Goal: Book appointment/travel/reservation

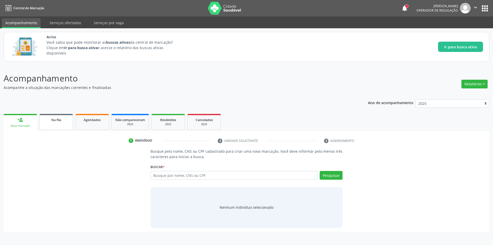
click at [60, 128] on link "Na fila" at bounding box center [56, 122] width 33 height 16
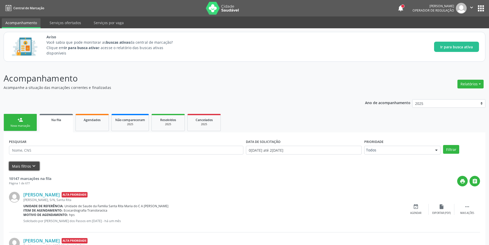
click at [31, 166] on icon "keyboard_arrow_down" at bounding box center [34, 166] width 6 height 6
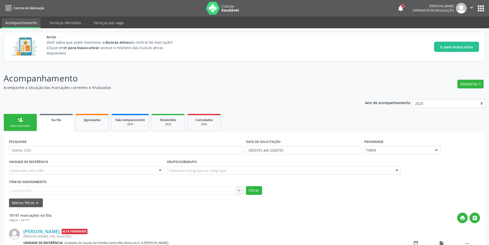
click at [41, 191] on div "Item de agendamento [GEOGRAPHIC_DATA]... No elements found. Consider changing t…" at bounding box center [126, 186] width 234 height 16
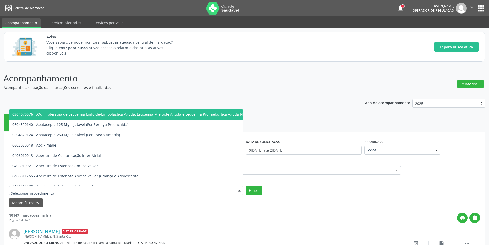
click at [41, 188] on input "text" at bounding box center [122, 193] width 222 height 10
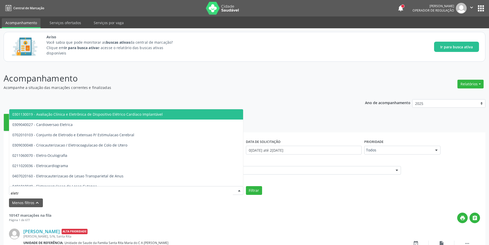
type input "eletro"
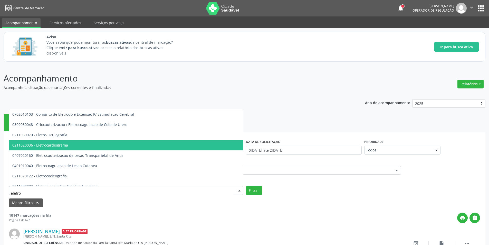
click at [50, 148] on span "0211020036 - Eletrocardiograma" at bounding box center [172, 145] width 326 height 10
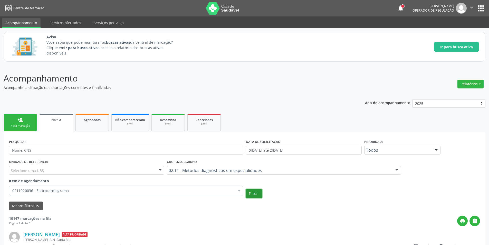
click at [259, 195] on button "Filtrar" at bounding box center [254, 193] width 16 height 9
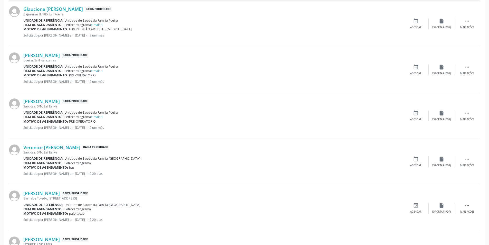
scroll to position [334, 0]
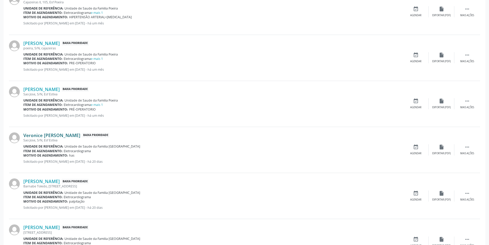
click at [63, 136] on link "Veronice [PERSON_NAME]" at bounding box center [51, 135] width 57 height 6
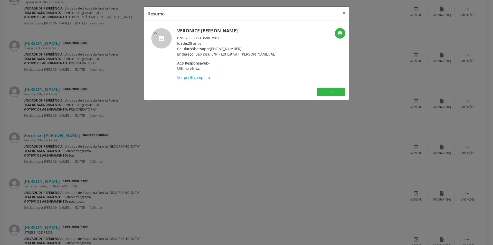
click at [187, 37] on div "CNS: 708 6060 3680 3987" at bounding box center [226, 37] width 98 height 5
drag, startPoint x: 187, startPoint y: 37, endPoint x: 213, endPoint y: 37, distance: 26.2
click at [213, 37] on div "CNS: 708 6060 3680 3987" at bounding box center [226, 37] width 98 height 5
copy div "708 6060 3680 3987"
click at [173, 118] on div "Resumo × Veronice [PERSON_NAME] CNS: 708 6060 3680 3987 Idade: 28 anos Celular/…" at bounding box center [246, 122] width 493 height 245
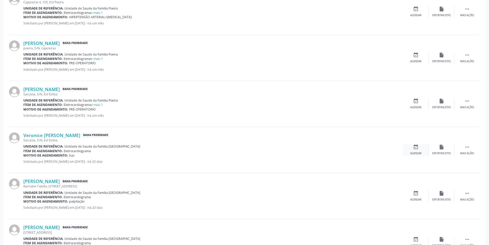
click at [410, 148] on div "event_available Agendar" at bounding box center [416, 149] width 26 height 11
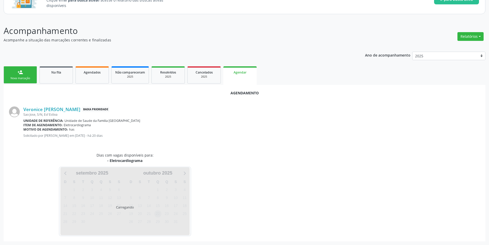
scroll to position [60, 0]
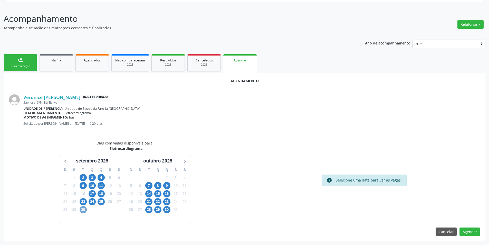
click at [84, 209] on span "30" at bounding box center [83, 209] width 7 height 7
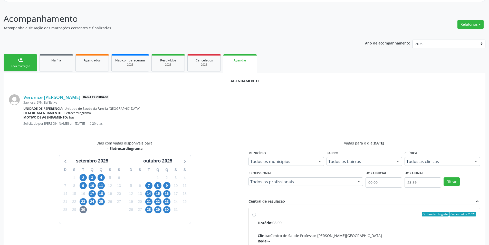
radio input "true"
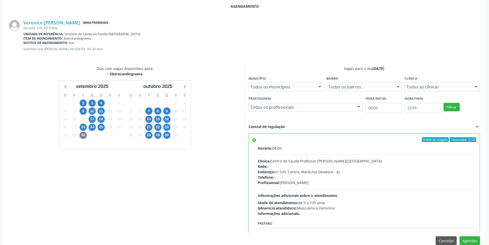
scroll to position [143, 0]
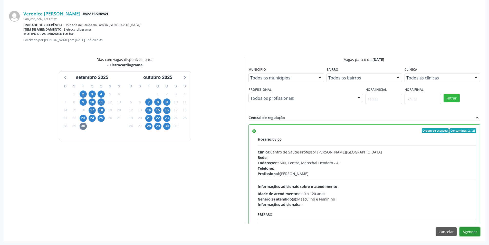
click at [475, 233] on button "Agendar" at bounding box center [469, 231] width 21 height 9
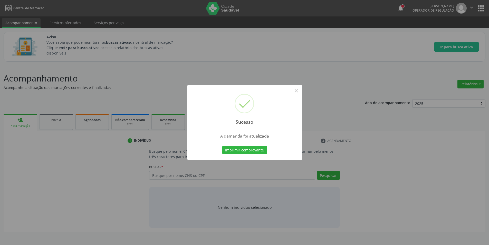
scroll to position [0, 0]
click at [300, 92] on button "×" at bounding box center [298, 90] width 9 height 9
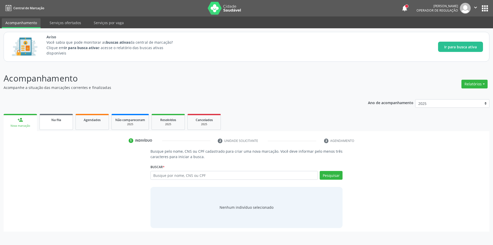
click at [61, 120] on span "Na fila" at bounding box center [56, 120] width 10 height 4
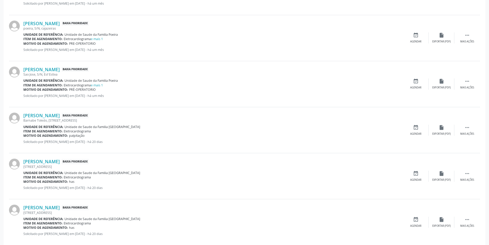
scroll to position [334, 0]
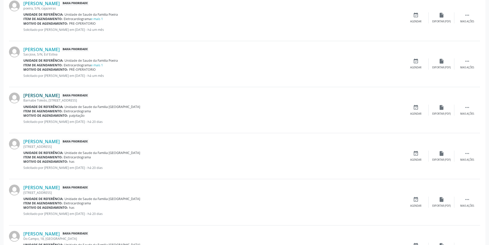
click at [43, 96] on link "[PERSON_NAME]" at bounding box center [41, 95] width 36 height 6
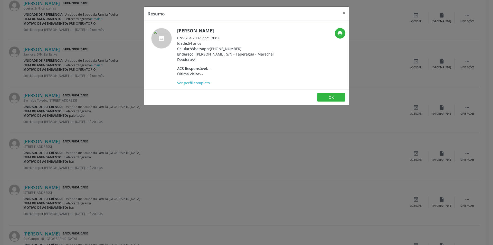
click at [186, 37] on div "CNS: 704 2007 7721 3082" at bounding box center [227, 37] width 100 height 5
drag, startPoint x: 186, startPoint y: 37, endPoint x: 214, endPoint y: 37, distance: 28.0
click at [214, 37] on div "CNS: 704 2007 7721 3082" at bounding box center [227, 37] width 100 height 5
copy div "704 2007 7721 3082"
click at [191, 129] on div "Resumo × [PERSON_NAME] CNS: 704 2007 7721 3082 Idade: 54 anos Celular/WhatsApp:…" at bounding box center [246, 122] width 493 height 245
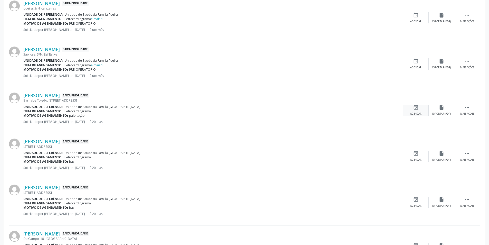
click at [412, 111] on div "event_available Agendar" at bounding box center [416, 109] width 26 height 11
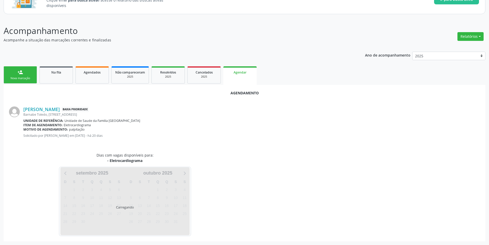
scroll to position [60, 0]
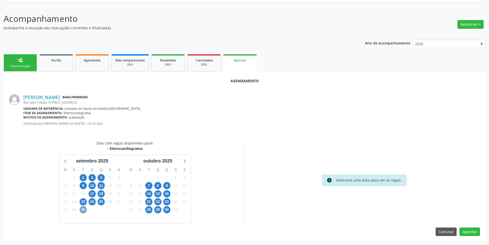
click at [83, 210] on span "30" at bounding box center [83, 209] width 7 height 7
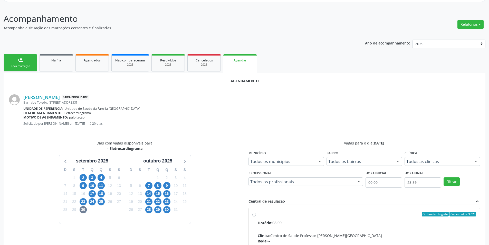
click at [253, 214] on input "Ordem de chegada Consumidos: 3 / 25 Horário: 08:00 Clínica: Centro de Saude Pro…" at bounding box center [254, 213] width 4 height 5
radio input "true"
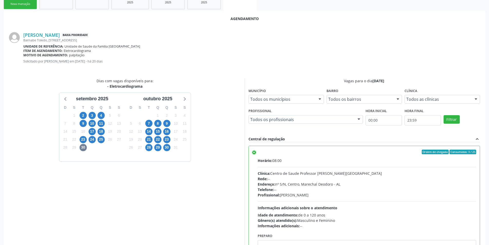
scroll to position [143, 0]
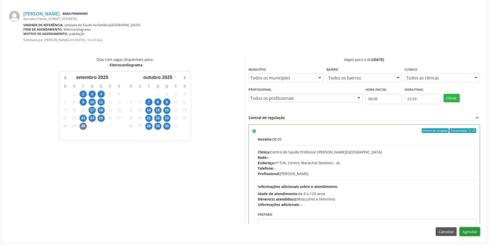
click at [470, 234] on button "Agendar" at bounding box center [469, 231] width 21 height 9
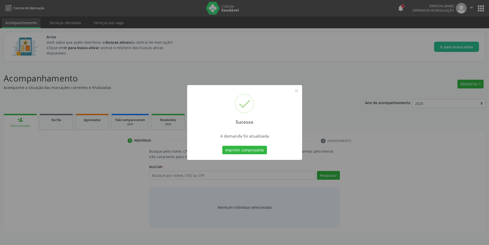
scroll to position [0, 0]
click at [295, 89] on button "×" at bounding box center [298, 90] width 9 height 9
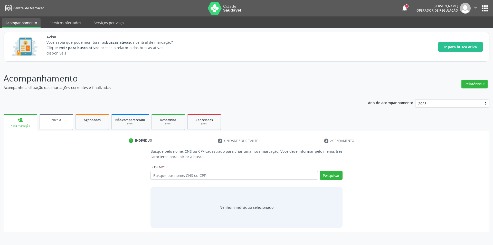
click at [61, 123] on link "Na fila" at bounding box center [56, 122] width 33 height 16
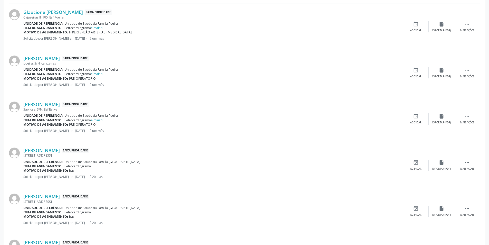
scroll to position [282, 0]
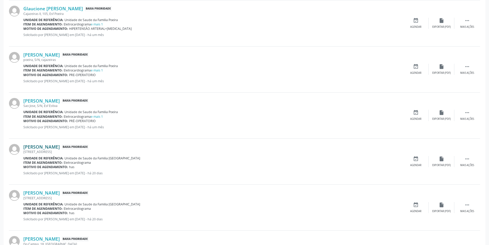
click at [60, 149] on link "[PERSON_NAME]" at bounding box center [41, 147] width 36 height 6
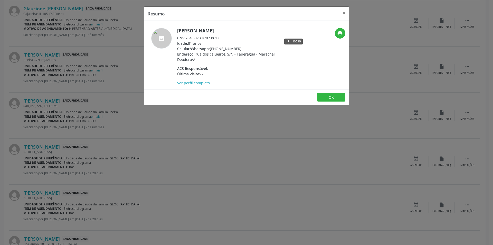
click at [186, 38] on div "CNS: 704 5073 4707 8612" at bounding box center [227, 37] width 100 height 5
drag, startPoint x: 186, startPoint y: 38, endPoint x: 211, endPoint y: 40, distance: 25.2
click at [211, 40] on div "CNS: 704 5073 4707 8612" at bounding box center [227, 37] width 100 height 5
copy div "704 5073 4707 8612"
click at [194, 159] on div "Resumo × [PERSON_NAME] CNS: 704 5073 4707 8612 Idade: 81 anos Celular/WhatsApp:…" at bounding box center [246, 122] width 493 height 245
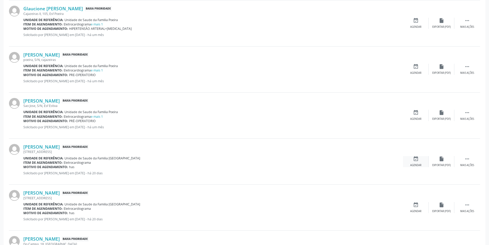
click at [415, 159] on icon "event_available" at bounding box center [416, 159] width 6 height 6
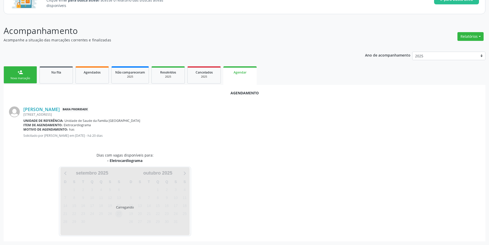
scroll to position [60, 0]
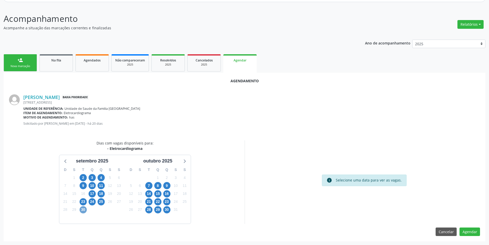
click at [85, 209] on span "30" at bounding box center [83, 209] width 7 height 7
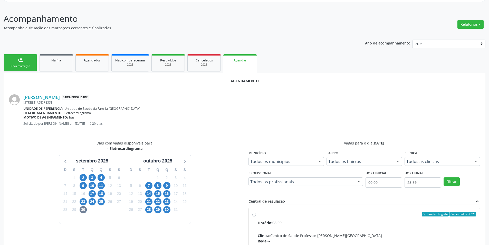
click at [254, 213] on input "Ordem de chegada Consumidos: 4 / 25 Horário: 08:00 Clínica: Centro de Saude Pro…" at bounding box center [254, 213] width 4 height 5
radio input "true"
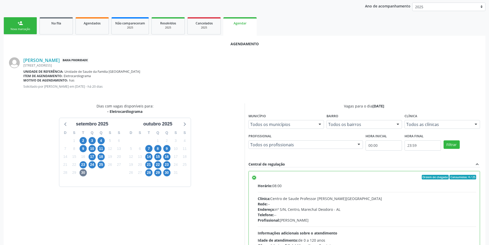
scroll to position [143, 0]
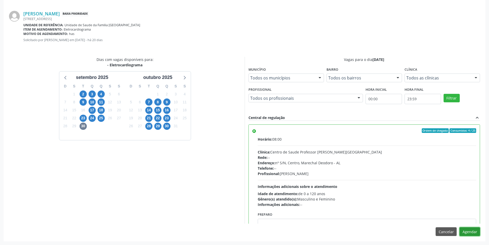
click at [474, 232] on button "Agendar" at bounding box center [469, 231] width 21 height 9
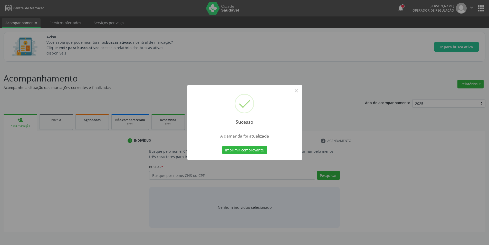
scroll to position [0, 0]
click at [301, 91] on button "×" at bounding box center [298, 90] width 9 height 9
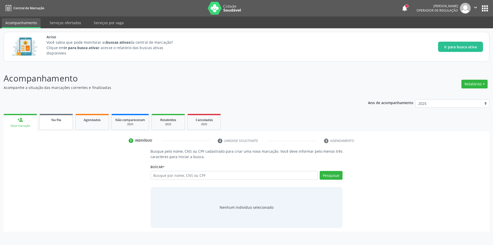
click at [59, 121] on span "Na fila" at bounding box center [56, 120] width 10 height 4
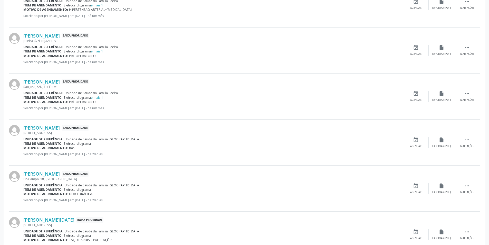
scroll to position [308, 0]
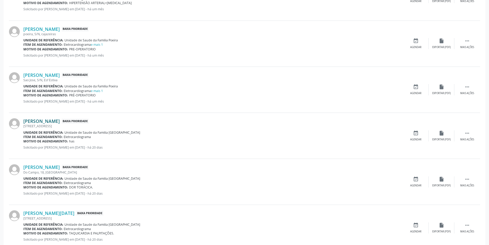
click at [58, 120] on link "[PERSON_NAME]" at bounding box center [41, 121] width 36 height 6
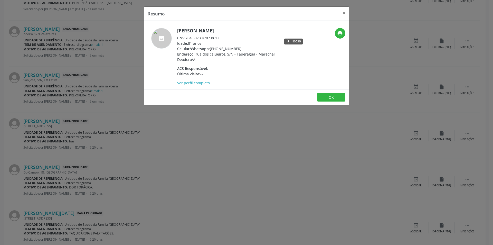
click at [109, 164] on div "Resumo × [PERSON_NAME] CNS: 704 5073 4707 8612 Idade: 81 anos Celular/WhatsApp:…" at bounding box center [246, 122] width 493 height 245
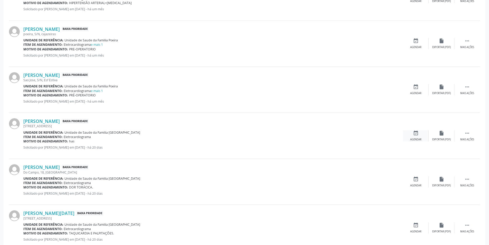
click at [418, 136] on div "event_available Agendar" at bounding box center [416, 135] width 26 height 11
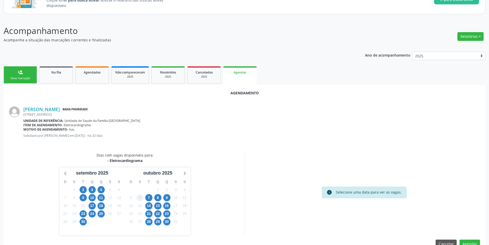
scroll to position [60, 0]
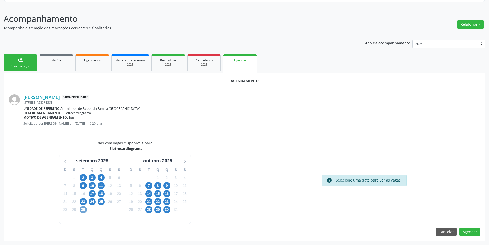
click at [84, 210] on span "30" at bounding box center [83, 209] width 7 height 7
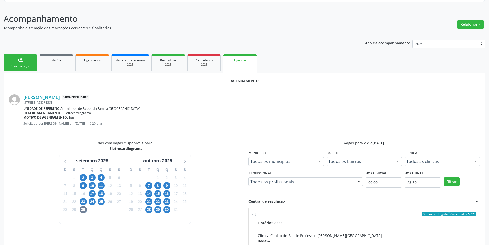
click at [253, 213] on input "Ordem de chegada Consumidos: 5 / 25 Horário: 08:00 Clínica: Centro de Saude Pro…" at bounding box center [254, 213] width 4 height 5
radio input "true"
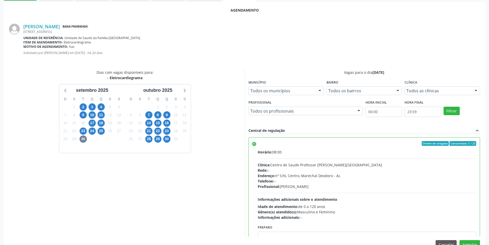
scroll to position [143, 0]
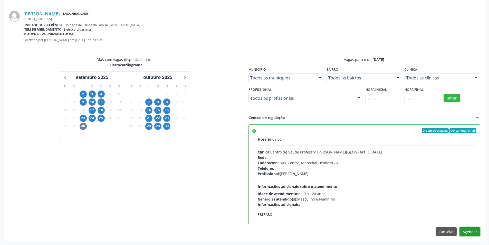
click at [464, 234] on button "Agendar" at bounding box center [469, 231] width 21 height 9
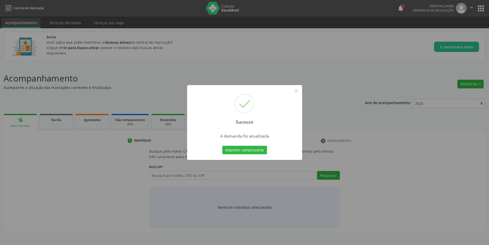
scroll to position [0, 0]
click at [299, 91] on button "×" at bounding box center [298, 90] width 9 height 9
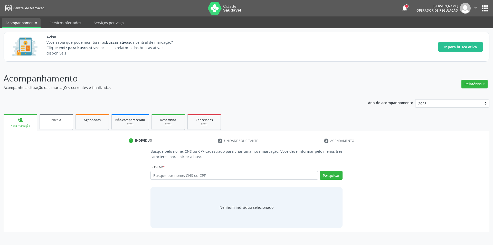
click at [59, 123] on link "Na fila" at bounding box center [56, 122] width 33 height 16
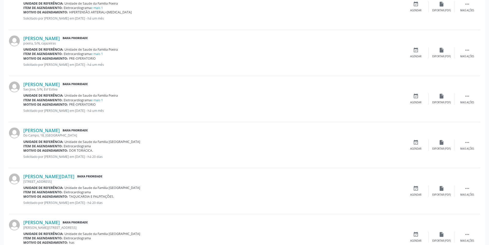
scroll to position [308, 0]
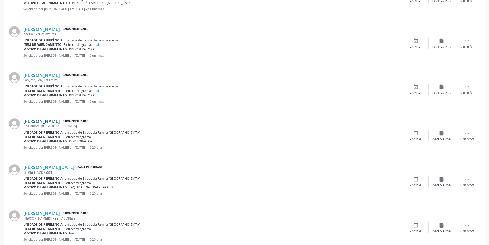
click at [51, 121] on link "[PERSON_NAME]" at bounding box center [41, 121] width 36 height 6
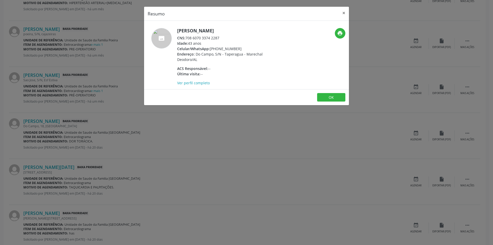
click at [187, 38] on div "CNS: 708 6070 3374 2287" at bounding box center [227, 37] width 100 height 5
drag, startPoint x: 187, startPoint y: 38, endPoint x: 215, endPoint y: 39, distance: 28.5
click at [215, 39] on div "CNS: 708 6070 3374 2287" at bounding box center [227, 37] width 100 height 5
copy div "708 6070 3374 2287"
click at [134, 168] on div "Resumo × [PERSON_NAME] CNS: 708 6070 3374 2287 Idade: 43 anos Celular/WhatsApp:…" at bounding box center [246, 122] width 493 height 245
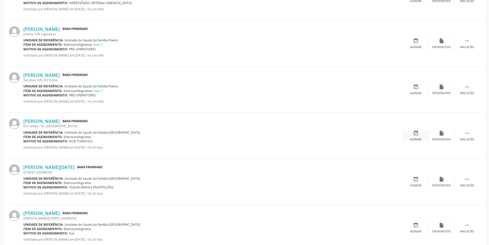
click at [416, 137] on div "event_available Agendar" at bounding box center [416, 135] width 26 height 11
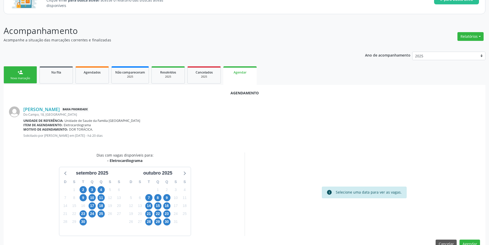
scroll to position [60, 0]
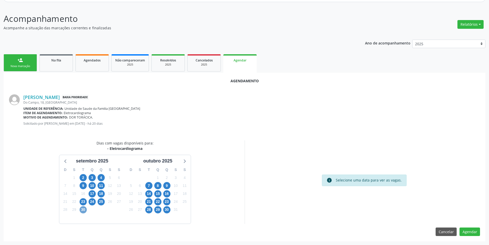
click at [84, 210] on span "30" at bounding box center [83, 209] width 7 height 7
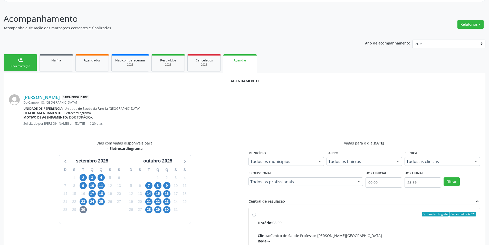
radio input "true"
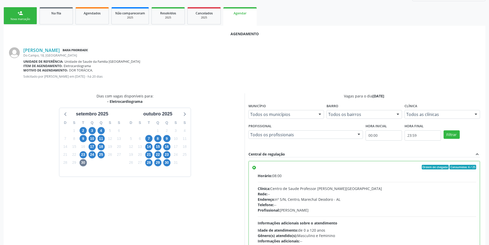
scroll to position [143, 0]
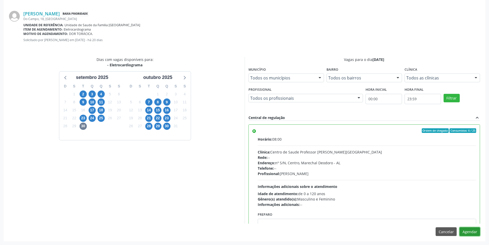
click at [472, 233] on button "Agendar" at bounding box center [469, 231] width 21 height 9
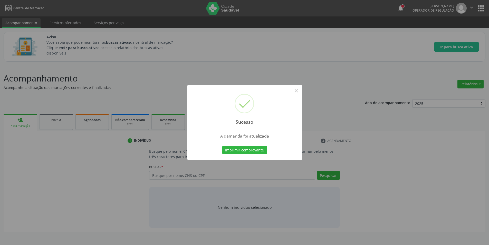
scroll to position [0, 0]
click at [297, 89] on button "×" at bounding box center [298, 90] width 9 height 9
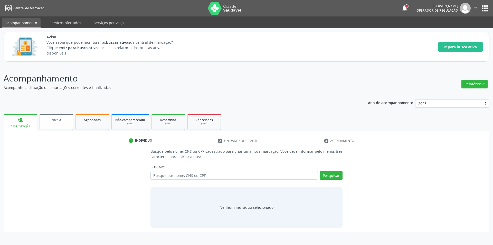
click at [62, 125] on link "Na fila" at bounding box center [56, 122] width 33 height 16
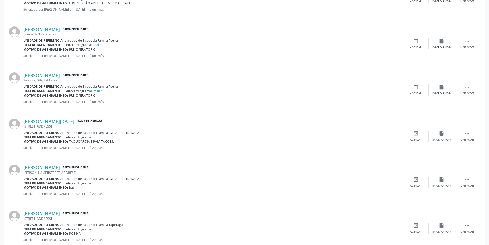
scroll to position [308, 0]
click at [43, 122] on link "[PERSON_NAME][DATE]" at bounding box center [48, 121] width 51 height 6
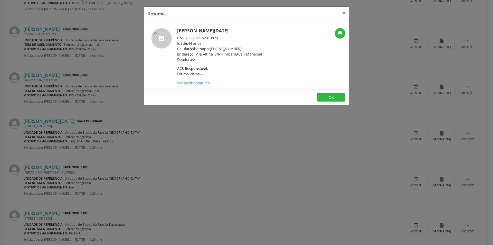
click at [187, 38] on div "CNS: 708 7071 6291 8690" at bounding box center [227, 37] width 100 height 5
drag, startPoint x: 187, startPoint y: 38, endPoint x: 214, endPoint y: 39, distance: 27.0
click at [214, 39] on div "CNS: 708 7071 6291 8690" at bounding box center [227, 37] width 100 height 5
copy div "708 7071 6291 8690"
click at [152, 136] on div "Resumo × [PERSON_NAME][DATE] CNS: 708 7071 6291 8690 Idade: 44 anos Celular/Wha…" at bounding box center [246, 122] width 493 height 245
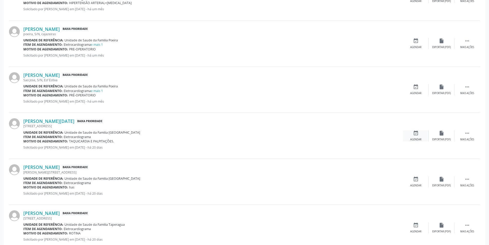
click at [409, 136] on div "event_available Agendar" at bounding box center [416, 135] width 26 height 11
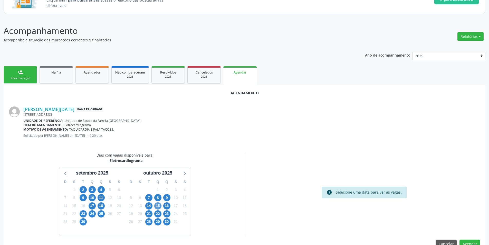
scroll to position [60, 0]
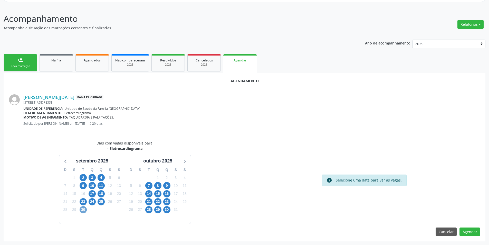
click at [82, 210] on span "30" at bounding box center [83, 209] width 7 height 7
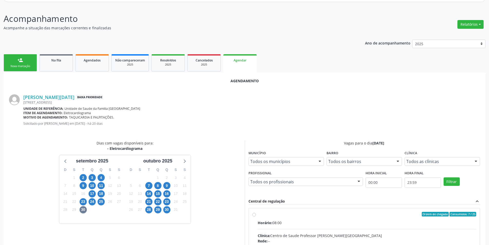
drag, startPoint x: 254, startPoint y: 215, endPoint x: 262, endPoint y: 194, distance: 22.5
click at [254, 214] on input "Ordem de chegada Consumidos: 7 / 25 Horário: 08:00 Clínica: Centro de Saude Pro…" at bounding box center [254, 213] width 4 height 5
radio input "true"
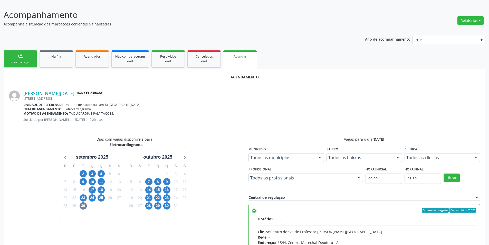
scroll to position [143, 0]
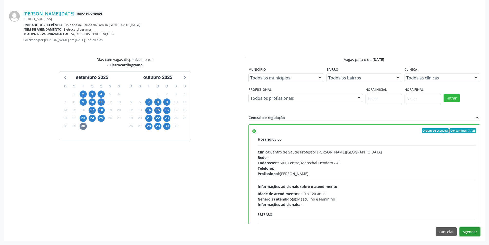
click at [473, 230] on button "Agendar" at bounding box center [469, 231] width 21 height 9
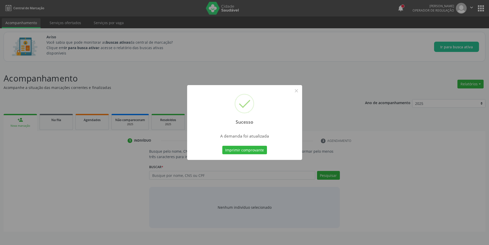
scroll to position [0, 0]
click at [300, 92] on button "×" at bounding box center [298, 90] width 9 height 9
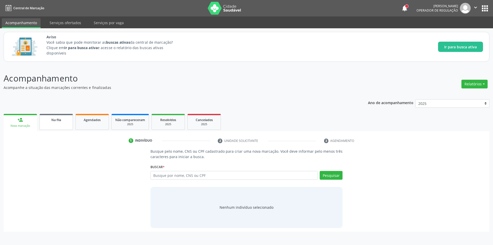
click at [56, 116] on link "Na fila" at bounding box center [56, 122] width 33 height 16
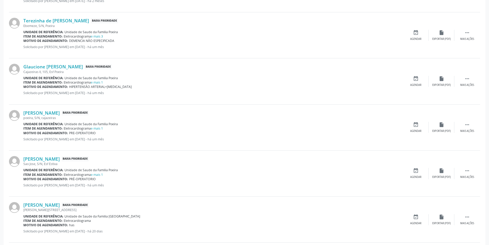
scroll to position [282, 0]
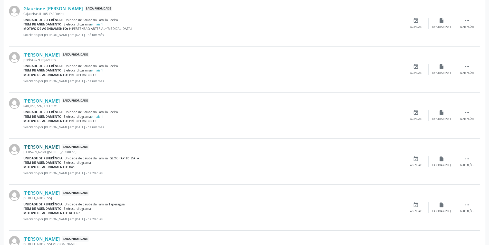
click at [44, 146] on link "[PERSON_NAME]" at bounding box center [41, 147] width 36 height 6
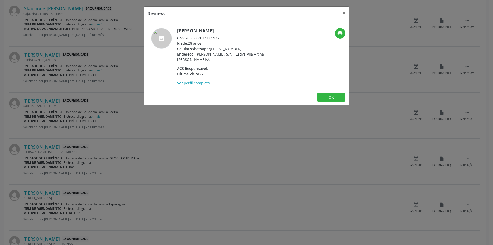
click at [187, 38] on div "CNS: 703 6030 4749 1937" at bounding box center [227, 37] width 100 height 5
drag, startPoint x: 187, startPoint y: 38, endPoint x: 214, endPoint y: 39, distance: 27.7
click at [214, 39] on div "CNS: 703 6030 4749 1937" at bounding box center [227, 37] width 100 height 5
copy div "703 6030 4749 1937"
click at [74, 169] on div "Resumo × [PERSON_NAME] CNS: 703 6030 4749 1937 Idade: 28 anos Celular/WhatsApp:…" at bounding box center [246, 122] width 493 height 245
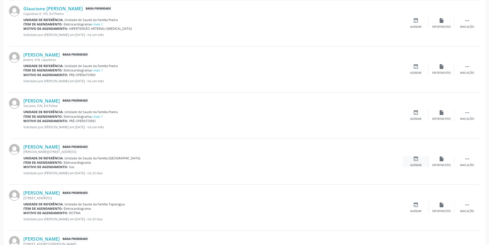
click at [418, 165] on div "Agendar" at bounding box center [415, 165] width 11 height 4
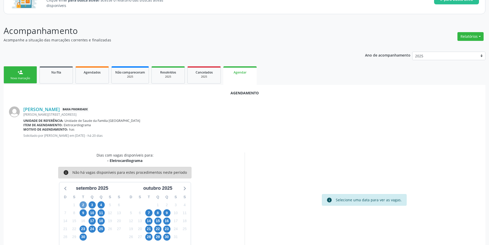
scroll to position [60, 0]
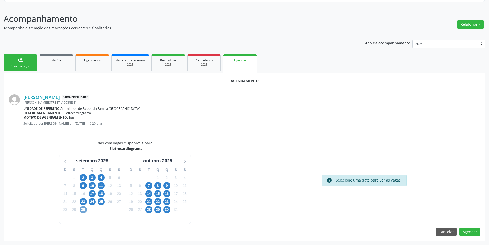
click at [81, 210] on span "30" at bounding box center [83, 209] width 7 height 7
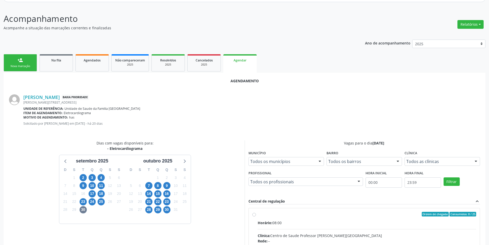
drag, startPoint x: 255, startPoint y: 215, endPoint x: 270, endPoint y: 179, distance: 39.1
click at [255, 215] on input "Ordem de chegada Consumidos: 8 / 25 Horário: 08:00 Clínica: Centro de Saude Pro…" at bounding box center [254, 213] width 4 height 5
radio input "true"
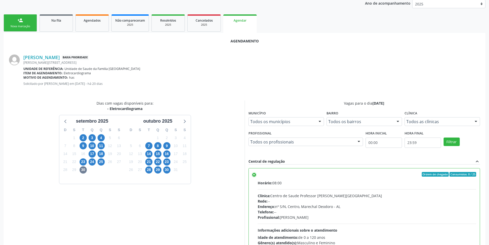
scroll to position [143, 0]
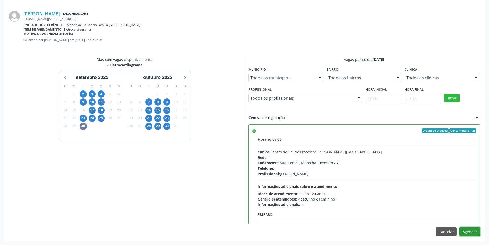
click at [473, 230] on button "Agendar" at bounding box center [469, 231] width 21 height 9
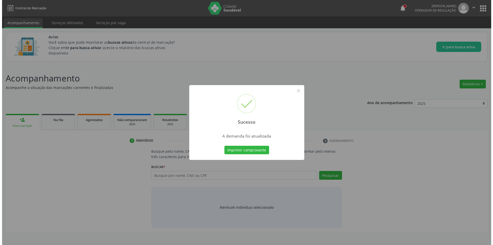
scroll to position [0, 0]
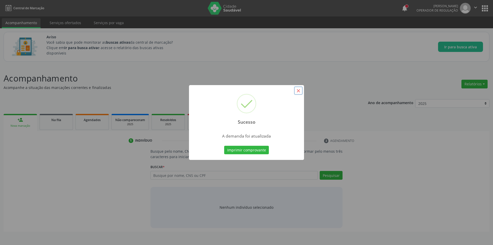
click at [296, 88] on button "×" at bounding box center [298, 90] width 9 height 9
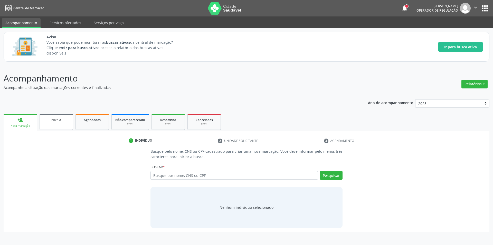
click at [48, 122] on div "Na fila" at bounding box center [56, 119] width 26 height 5
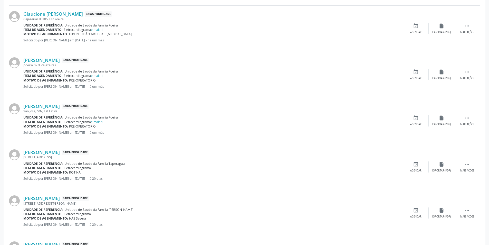
scroll to position [308, 0]
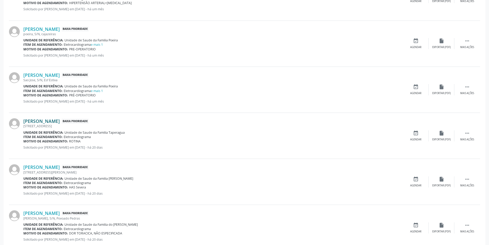
click at [55, 119] on link "[PERSON_NAME]" at bounding box center [41, 121] width 36 height 6
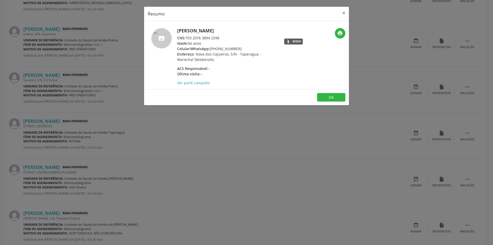
click at [185, 37] on span "CNS:" at bounding box center [181, 37] width 8 height 5
drag, startPoint x: 186, startPoint y: 37, endPoint x: 216, endPoint y: 39, distance: 30.3
click at [216, 39] on div "CNS: 703 2076 3894 2598" at bounding box center [227, 37] width 100 height 5
copy div "703 2076 3894 2598"
click at [234, 139] on div "Resumo × [PERSON_NAME] CNS: 703 2076 3894 2598 Idade: 66 anos Celular/WhatsApp:…" at bounding box center [246, 122] width 493 height 245
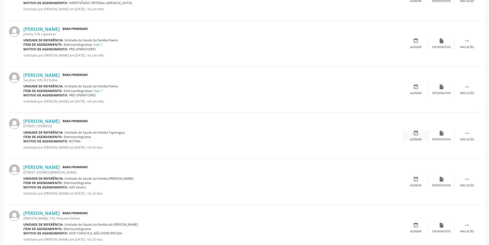
click at [415, 139] on div "Agendar" at bounding box center [415, 140] width 11 height 4
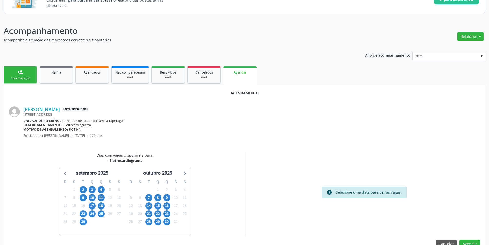
scroll to position [60, 0]
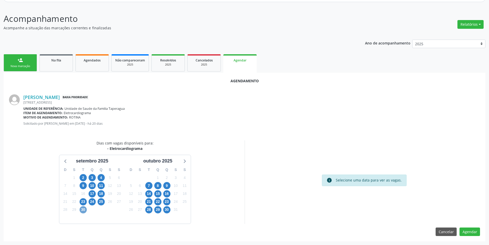
click at [84, 211] on span "30" at bounding box center [83, 209] width 7 height 7
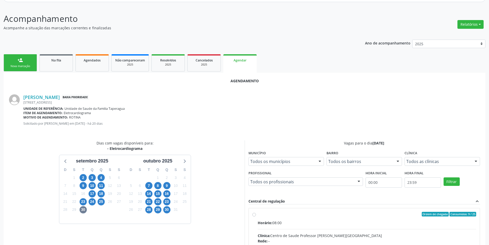
drag, startPoint x: 255, startPoint y: 214, endPoint x: 279, endPoint y: 193, distance: 32.4
click at [255, 214] on input "Ordem de chegada Consumidos: 9 / 25 Horário: 08:00 Clínica: Centro de Saude Pro…" at bounding box center [254, 213] width 4 height 5
radio input "true"
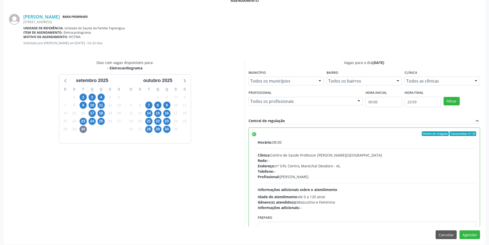
scroll to position [143, 0]
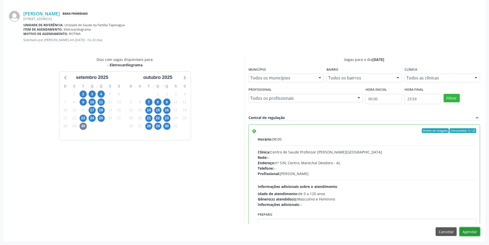
click at [474, 231] on button "Agendar" at bounding box center [469, 231] width 21 height 9
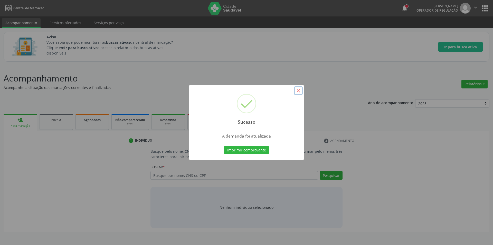
click at [298, 91] on button "×" at bounding box center [298, 90] width 9 height 9
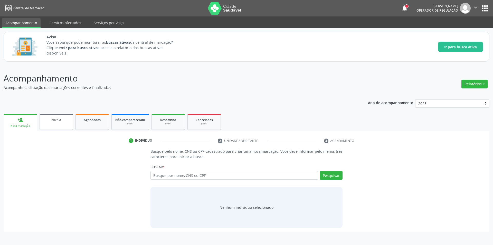
click at [56, 117] on link "Na fila" at bounding box center [56, 122] width 33 height 16
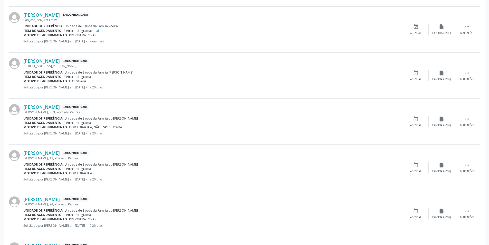
scroll to position [385, 0]
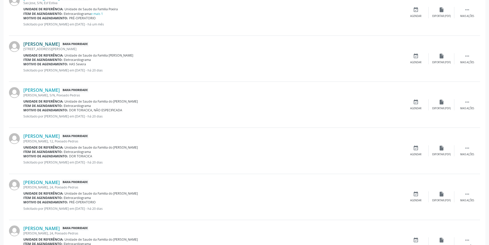
click at [47, 43] on link "[PERSON_NAME]" at bounding box center [41, 44] width 36 height 6
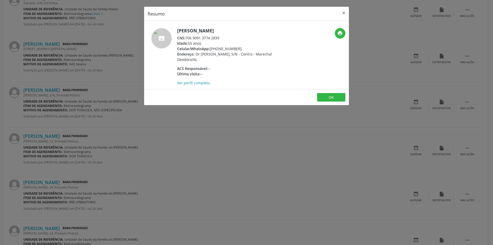
click at [185, 38] on span "CNS:" at bounding box center [181, 37] width 8 height 5
drag, startPoint x: 186, startPoint y: 38, endPoint x: 218, endPoint y: 38, distance: 32.6
click at [218, 38] on div "CNS: 706 9091 3774 2839" at bounding box center [227, 37] width 100 height 5
copy div "706 9091 3774 2839"
click at [67, 138] on div "Resumo × [PERSON_NAME] CNS: 706 9091 3774 2839 Idade: 55 anos Celular/WhatsApp:…" at bounding box center [246, 122] width 493 height 245
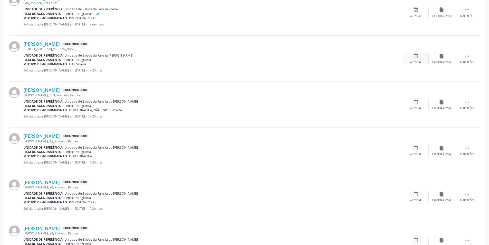
click at [410, 54] on div "event_available Agendar" at bounding box center [416, 58] width 26 height 11
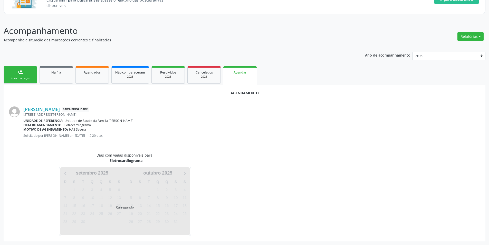
scroll to position [60, 0]
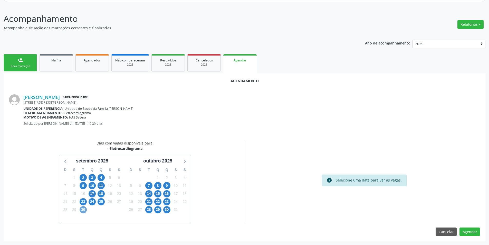
click at [84, 210] on span "30" at bounding box center [83, 209] width 7 height 7
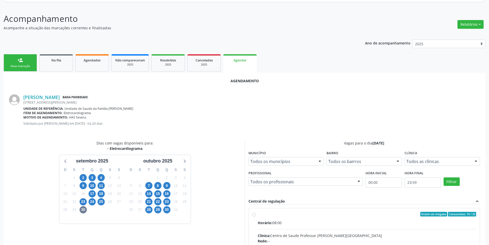
click at [253, 216] on input "Ordem de chegada Consumidos: 10 / 25 Horário: 08:00 Clínica: Centro de Saude Pr…" at bounding box center [254, 213] width 4 height 5
radio input "true"
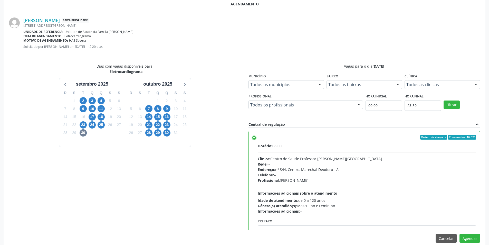
scroll to position [137, 0]
click at [466, 238] on button "Agendar" at bounding box center [469, 237] width 21 height 9
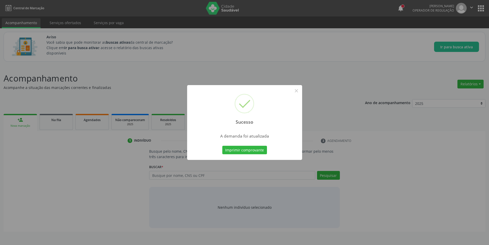
scroll to position [0, 0]
click at [296, 91] on button "×" at bounding box center [298, 90] width 9 height 9
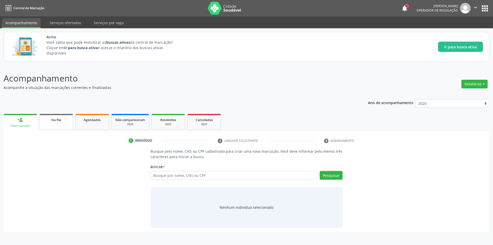
click at [47, 123] on link "Na fila" at bounding box center [56, 122] width 33 height 16
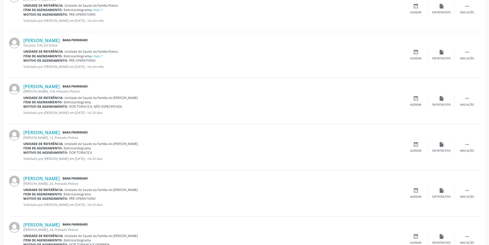
scroll to position [334, 0]
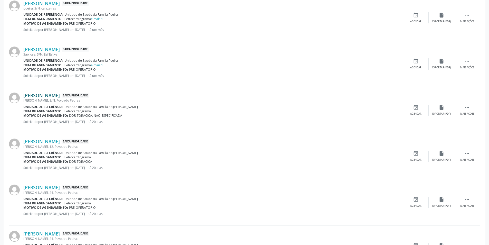
click at [46, 94] on link "[PERSON_NAME]" at bounding box center [41, 95] width 36 height 6
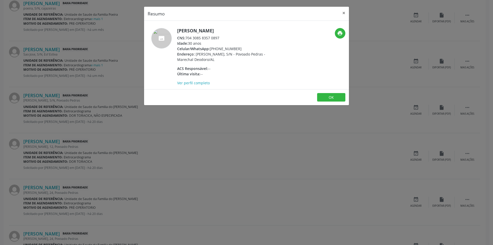
click at [187, 38] on div "CNS: 704 3085 8357 0897" at bounding box center [227, 37] width 100 height 5
drag, startPoint x: 187, startPoint y: 38, endPoint x: 216, endPoint y: 37, distance: 29.5
click at [216, 37] on div "CNS: 704 3085 8357 0897" at bounding box center [227, 37] width 100 height 5
copy div "704 3085 8357 0897"
click at [162, 159] on div "Resumo × [PERSON_NAME] CNS: 704 3085 8357 0897 Idade: 30 anos Celular/WhatsApp:…" at bounding box center [246, 122] width 493 height 245
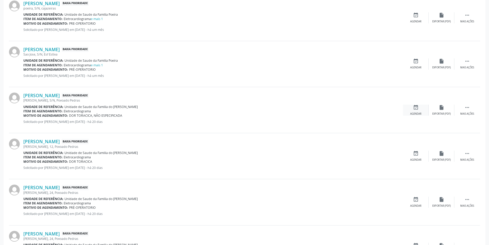
click at [411, 111] on div "event_available Agendar" at bounding box center [416, 109] width 26 height 11
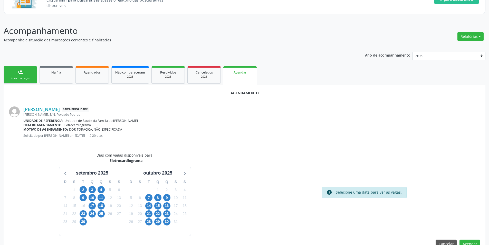
scroll to position [60, 0]
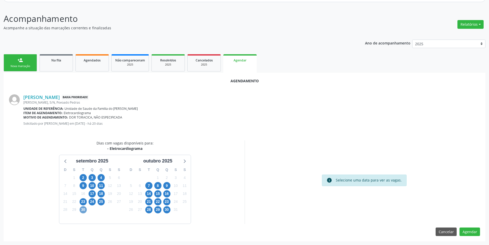
click at [82, 212] on span "30" at bounding box center [83, 209] width 7 height 7
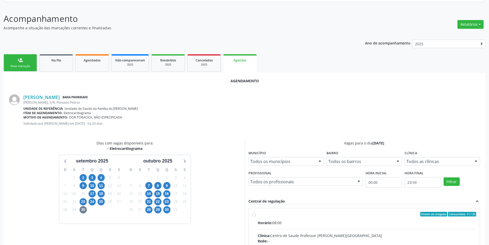
click at [254, 213] on input "Ordem de chegada Consumidos: 11 / 25 Horário: 08:00 Clínica: Centro de Saude Pr…" at bounding box center [254, 213] width 4 height 5
radio input "true"
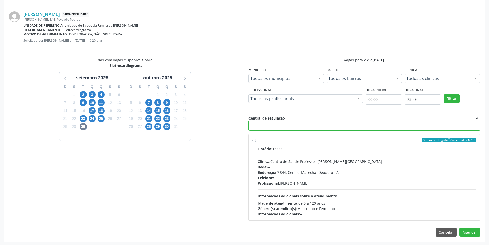
scroll to position [143, 0]
click at [467, 229] on button "Agendar" at bounding box center [469, 231] width 21 height 9
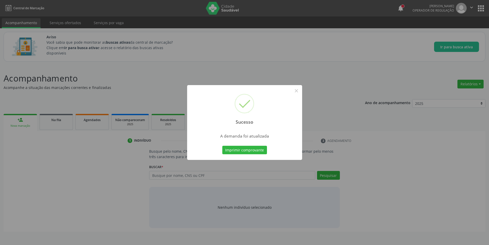
scroll to position [0, 0]
click at [294, 89] on button "×" at bounding box center [298, 90] width 9 height 9
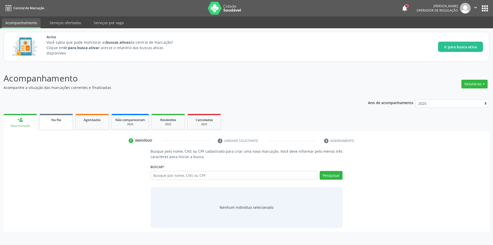
click at [53, 121] on span "Na fila" at bounding box center [56, 120] width 10 height 4
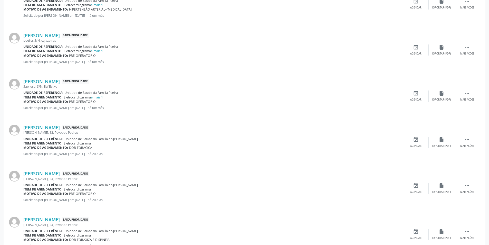
scroll to position [308, 0]
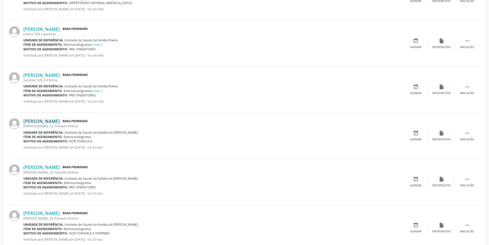
click at [56, 121] on link "[PERSON_NAME]" at bounding box center [41, 121] width 36 height 6
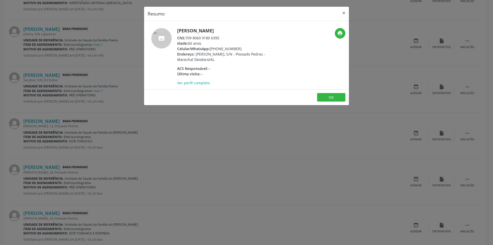
click at [187, 37] on div "CNS: 709 8060 9180 6395" at bounding box center [227, 37] width 100 height 5
drag, startPoint x: 187, startPoint y: 37, endPoint x: 218, endPoint y: 39, distance: 31.3
click at [218, 39] on div "CNS: 709 8060 9180 6395" at bounding box center [227, 37] width 100 height 5
copy div "709 8060 9180 6395"
click at [155, 166] on div "Resumo × [PERSON_NAME] CNS: 709 8060 9180 6395 Idade: 60 anos Celular/WhatsApp:…" at bounding box center [246, 122] width 493 height 245
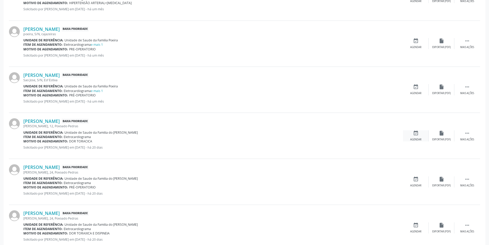
click at [413, 135] on icon "event_available" at bounding box center [416, 133] width 6 height 6
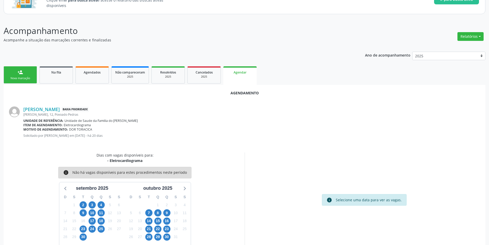
scroll to position [60, 0]
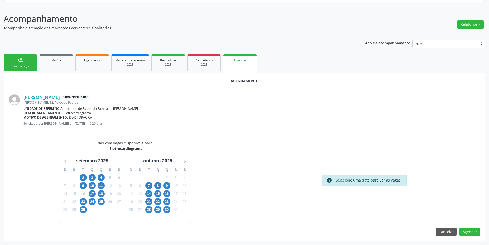
click at [81, 213] on div "30" at bounding box center [83, 209] width 7 height 8
click at [83, 211] on span "30" at bounding box center [83, 209] width 7 height 7
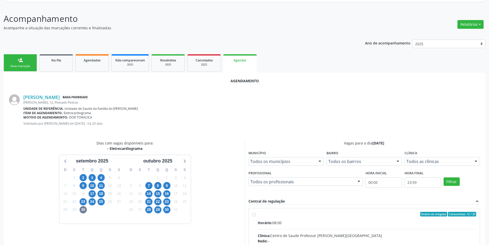
click at [253, 213] on input "Ordem de chegada Consumidos: 12 / 25 Horário: 08:00 Clínica: Centro de Saude Pr…" at bounding box center [254, 213] width 4 height 5
radio input "true"
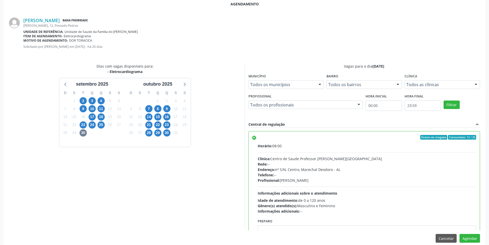
scroll to position [143, 0]
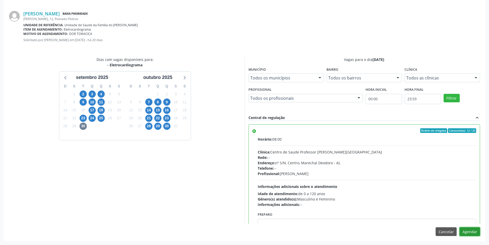
click at [479, 234] on button "Agendar" at bounding box center [469, 231] width 21 height 9
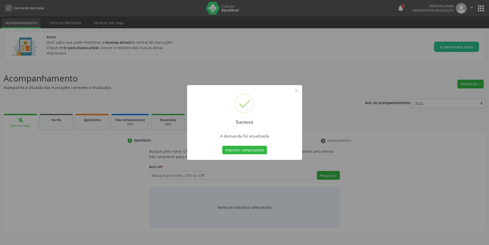
scroll to position [0, 0]
click at [297, 89] on button "×" at bounding box center [298, 90] width 9 height 9
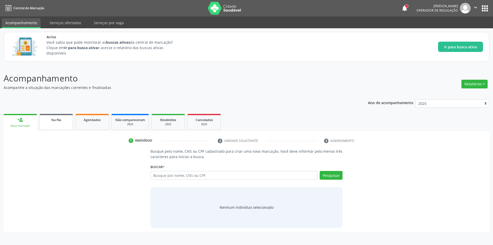
click at [61, 115] on link "Na fila" at bounding box center [56, 122] width 33 height 16
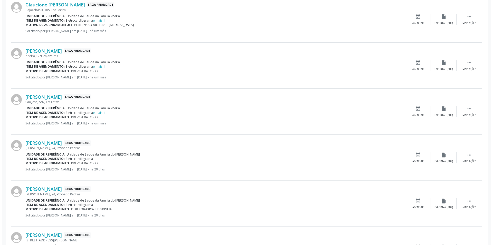
scroll to position [308, 0]
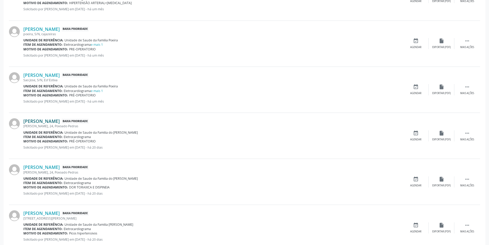
click at [60, 121] on link "[PERSON_NAME]" at bounding box center [41, 121] width 36 height 6
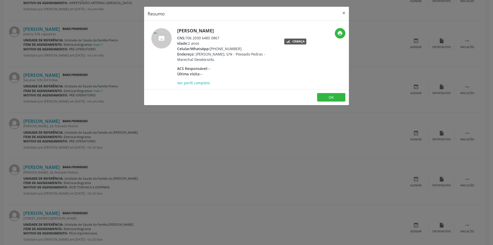
click at [177, 30] on h5 "[PERSON_NAME]" at bounding box center [227, 30] width 100 height 5
drag, startPoint x: 177, startPoint y: 30, endPoint x: 241, endPoint y: 31, distance: 63.1
click at [241, 31] on h5 "[PERSON_NAME]" at bounding box center [227, 30] width 100 height 5
click at [188, 38] on div "CNS: 706 2030 6485 0867" at bounding box center [227, 37] width 100 height 5
click at [186, 37] on div "CNS: 706 2030 6485 0867" at bounding box center [227, 37] width 100 height 5
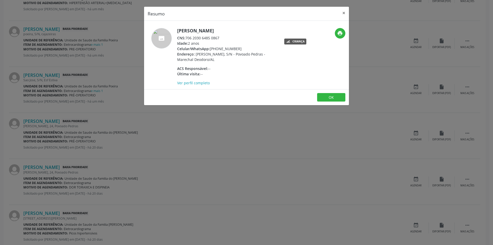
drag, startPoint x: 186, startPoint y: 37, endPoint x: 216, endPoint y: 38, distance: 29.3
click at [216, 38] on div "CNS: 706 2030 6485 0867" at bounding box center [227, 37] width 100 height 5
click at [205, 144] on div "Resumo × [PERSON_NAME] CNS: 706 2030 6485 0867 Idade: 2 anos Celular/WhatsApp: …" at bounding box center [246, 122] width 493 height 245
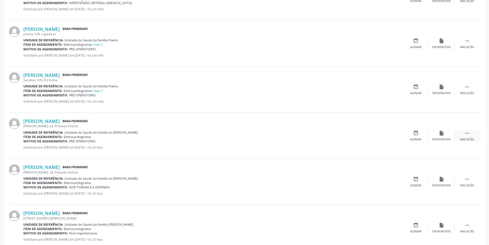
click at [470, 135] on div " Mais ações" at bounding box center [467, 135] width 26 height 11
click at [417, 136] on div "cancel Cancelar" at bounding box center [416, 135] width 26 height 11
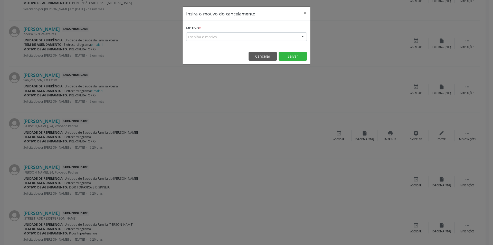
click at [202, 34] on div "Escolha o motivo" at bounding box center [246, 36] width 121 height 9
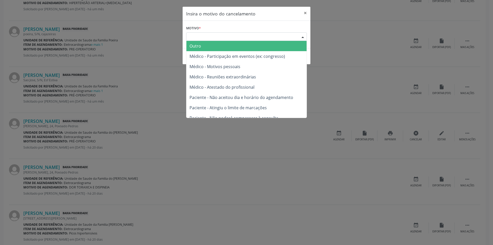
click at [203, 45] on span "Outro" at bounding box center [246, 46] width 120 height 10
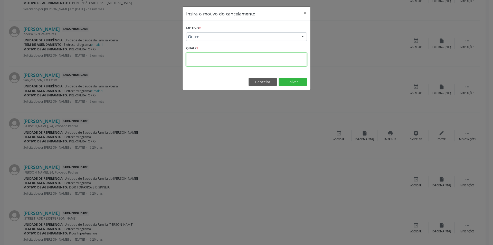
click at [205, 57] on textarea at bounding box center [246, 59] width 121 height 14
type textarea "Idade não compatível"
click at [301, 83] on button "Salvar" at bounding box center [292, 82] width 28 height 9
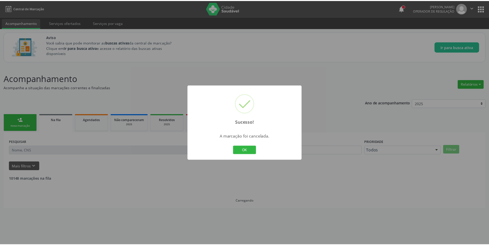
scroll to position [0, 0]
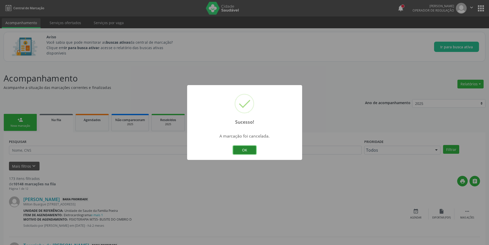
click at [252, 151] on button "OK" at bounding box center [244, 150] width 23 height 9
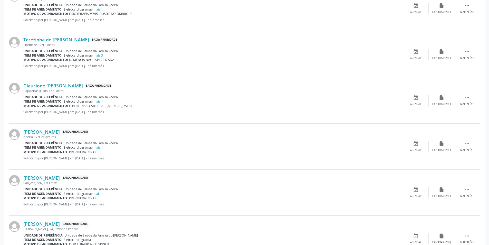
scroll to position [282, 0]
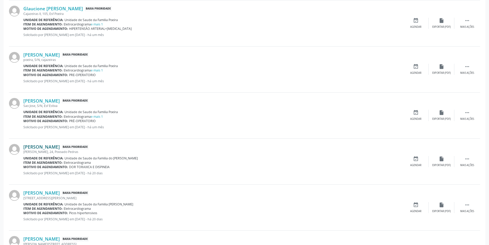
click at [60, 145] on link "[PERSON_NAME]" at bounding box center [41, 147] width 36 height 6
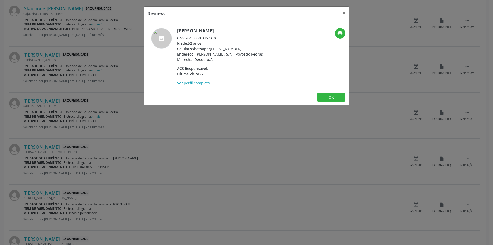
click at [185, 37] on span "CNS:" at bounding box center [181, 37] width 8 height 5
drag, startPoint x: 186, startPoint y: 37, endPoint x: 217, endPoint y: 37, distance: 31.3
click at [217, 37] on div "CNS: 704 0068 3452 6363" at bounding box center [227, 37] width 100 height 5
click at [155, 154] on div "Resumo × [PERSON_NAME] CNS: 704 0068 3452 6363 Idade: 52 anos Celular/WhatsApp:…" at bounding box center [246, 122] width 493 height 245
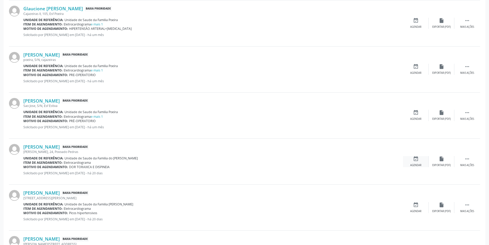
click at [413, 161] on div "event_available Agendar" at bounding box center [416, 161] width 26 height 11
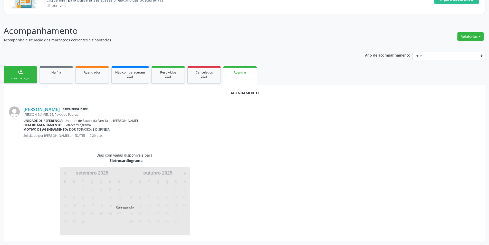
scroll to position [60, 0]
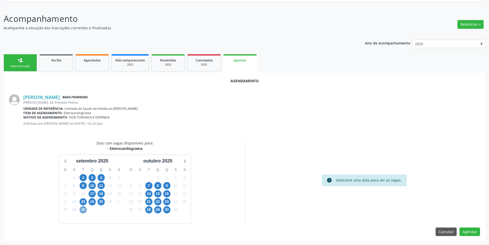
drag, startPoint x: 81, startPoint y: 209, endPoint x: 114, endPoint y: 211, distance: 33.4
click at [82, 209] on span "30" at bounding box center [83, 209] width 7 height 7
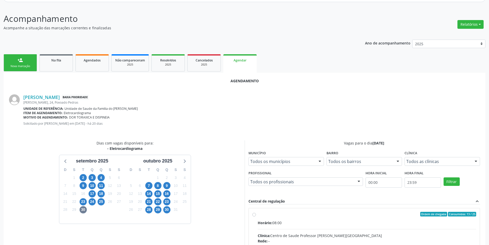
click at [255, 214] on input "Ordem de chegada Consumidos: 13 / 25 Horário: 08:00 Clínica: Centro de Saude Pr…" at bounding box center [254, 213] width 4 height 5
radio input "true"
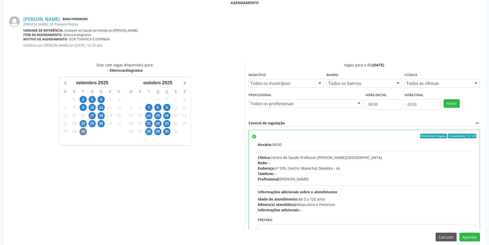
scroll to position [143, 0]
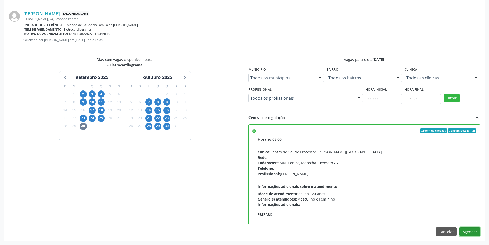
click at [466, 232] on button "Agendar" at bounding box center [469, 231] width 21 height 9
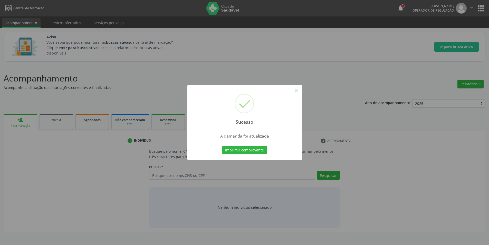
scroll to position [0, 0]
click at [297, 89] on button "×" at bounding box center [298, 90] width 9 height 9
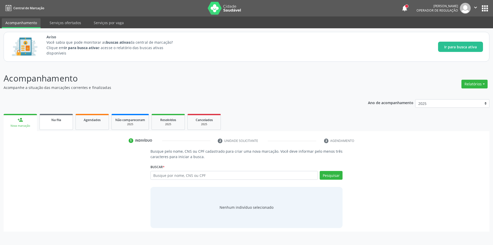
click at [49, 121] on div "Na fila" at bounding box center [56, 119] width 26 height 5
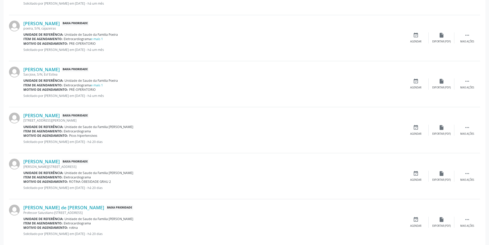
scroll to position [359, 0]
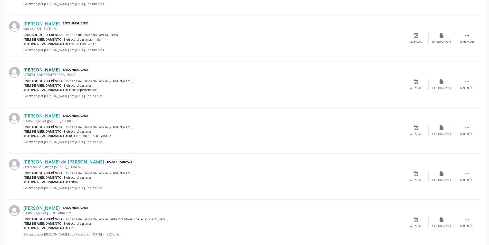
click at [60, 71] on link "[PERSON_NAME]" at bounding box center [41, 70] width 36 height 6
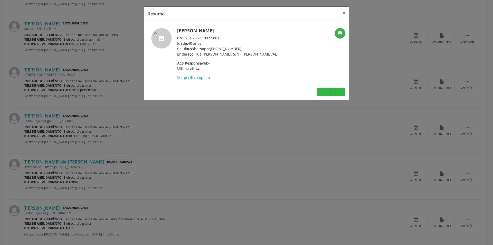
click at [187, 37] on div "CNS: 704 2067 1097 5881" at bounding box center [227, 37] width 100 height 5
drag, startPoint x: 187, startPoint y: 37, endPoint x: 219, endPoint y: 37, distance: 32.6
click at [219, 37] on div "CNS: 704 2067 1097 5881" at bounding box center [227, 37] width 100 height 5
click at [196, 126] on div "Resumo × [PERSON_NAME] CNS: 704 2067 1097 5881 Idade: 40 anos Celular/WhatsApp:…" at bounding box center [246, 122] width 493 height 245
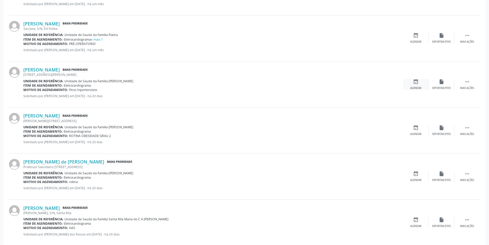
click at [421, 85] on div "event_available Agendar" at bounding box center [416, 84] width 26 height 11
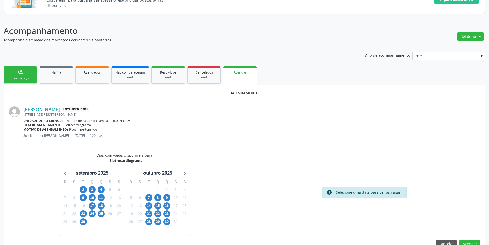
scroll to position [60, 0]
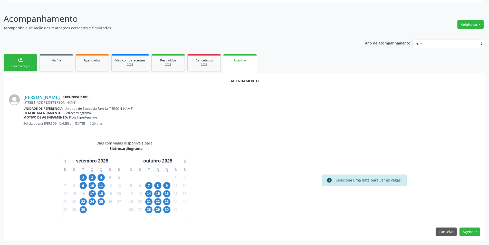
click at [86, 213] on div "30" at bounding box center [83, 209] width 7 height 8
click at [83, 211] on span "30" at bounding box center [83, 209] width 7 height 7
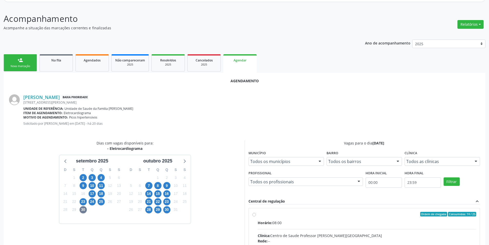
click at [252, 214] on input "Ordem de chegada Consumidos: 14 / 25 Horário: 08:00 Clínica: Centro de Saude Pr…" at bounding box center [254, 213] width 4 height 5
radio input "true"
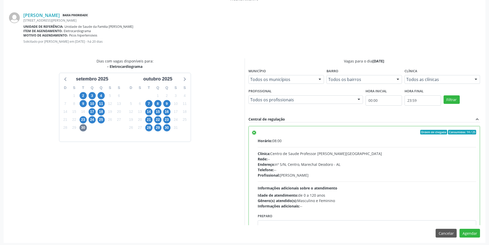
scroll to position [143, 0]
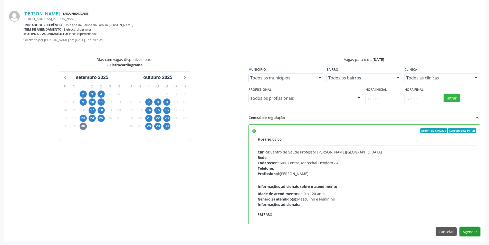
click at [471, 228] on button "Agendar" at bounding box center [469, 231] width 21 height 9
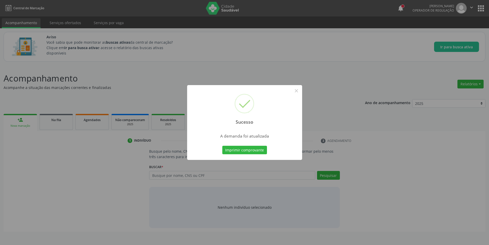
scroll to position [0, 0]
click at [301, 89] on button "×" at bounding box center [298, 90] width 9 height 9
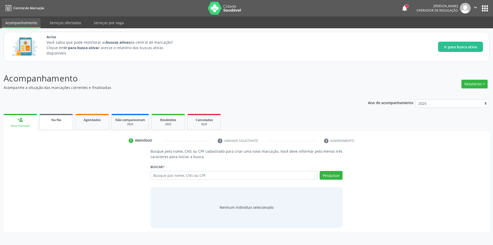
click at [59, 123] on link "Na fila" at bounding box center [56, 122] width 33 height 16
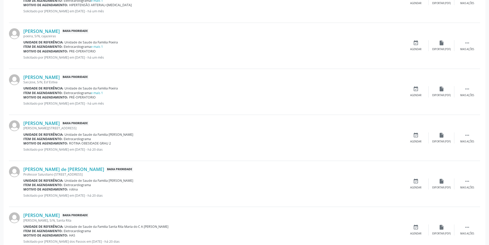
scroll to position [308, 0]
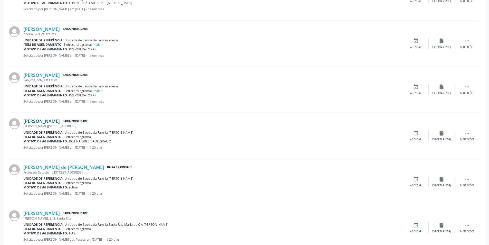
click at [60, 123] on link "[PERSON_NAME]" at bounding box center [41, 121] width 36 height 6
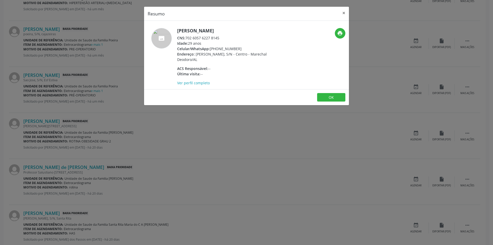
click at [186, 38] on div "CNS: 702 6057 6227 8145" at bounding box center [227, 37] width 100 height 5
drag, startPoint x: 186, startPoint y: 38, endPoint x: 216, endPoint y: 39, distance: 29.5
click at [216, 39] on div "CNS: 702 6057 6227 8145" at bounding box center [227, 37] width 100 height 5
click at [183, 143] on div "Resumo × [PERSON_NAME] CNS: 702 6057 6227 8145 Idade: 29 anos Celular/WhatsApp:…" at bounding box center [246, 122] width 493 height 245
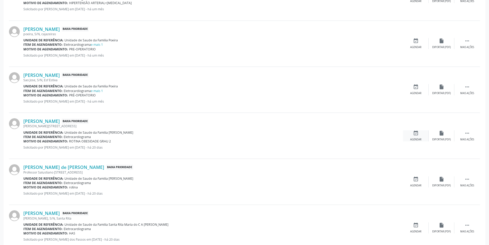
click at [418, 135] on icon "event_available" at bounding box center [416, 133] width 6 height 6
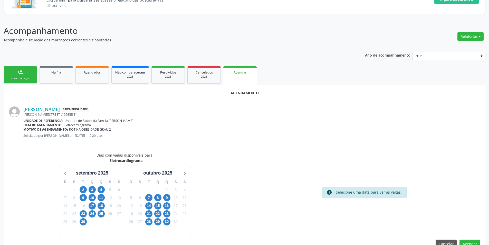
scroll to position [60, 0]
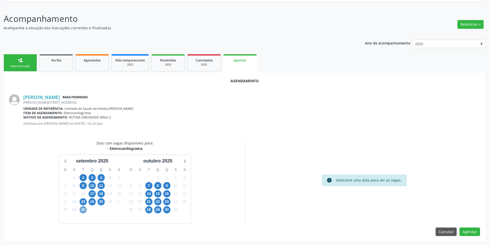
click at [80, 211] on span "30" at bounding box center [83, 209] width 7 height 7
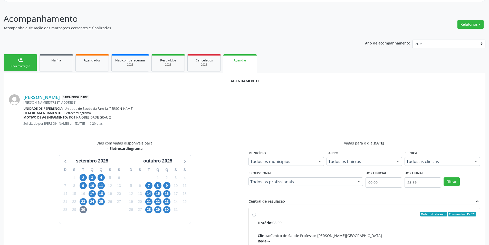
drag, startPoint x: 252, startPoint y: 213, endPoint x: 253, endPoint y: 215, distance: 2.6
radio input "true"
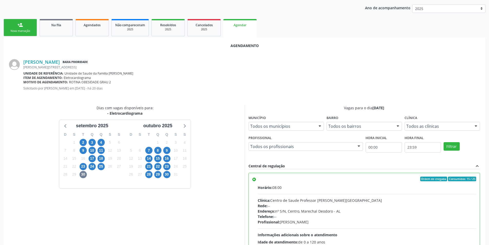
scroll to position [143, 0]
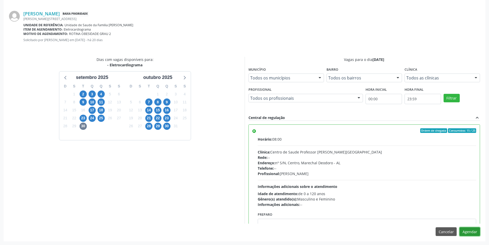
click at [474, 233] on button "Agendar" at bounding box center [469, 231] width 21 height 9
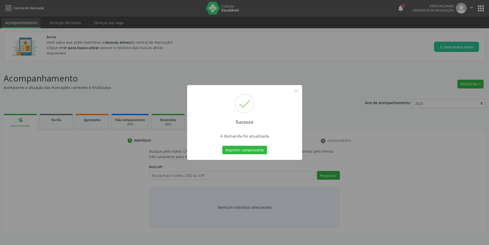
scroll to position [0, 0]
click at [298, 89] on button "×" at bounding box center [298, 90] width 9 height 9
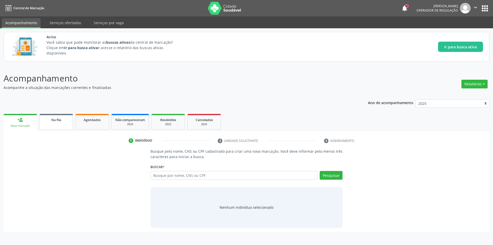
click at [62, 114] on link "Na fila" at bounding box center [56, 122] width 33 height 16
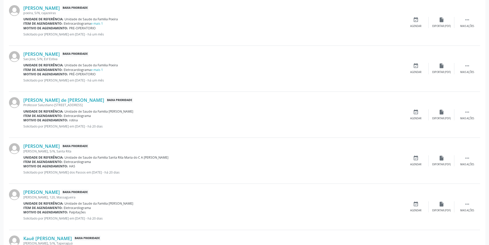
scroll to position [334, 0]
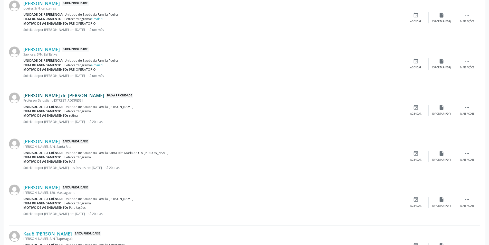
click at [52, 95] on link "[PERSON_NAME] de [PERSON_NAME]" at bounding box center [63, 95] width 81 height 6
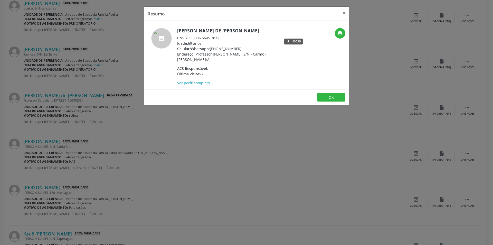
click at [187, 38] on div "CNS: 709 6036 5645 3872" at bounding box center [227, 37] width 100 height 5
drag, startPoint x: 187, startPoint y: 38, endPoint x: 213, endPoint y: 38, distance: 25.9
click at [213, 38] on div "CNS: 709 6036 5645 3872" at bounding box center [227, 37] width 100 height 5
drag, startPoint x: 119, startPoint y: 142, endPoint x: 121, endPoint y: 138, distance: 4.3
click at [119, 141] on div "Resumo × Rita de [PERSON_NAME] CNS: 709 6036 5645 3872 Idade: 69 anos Celular/W…" at bounding box center [246, 122] width 493 height 245
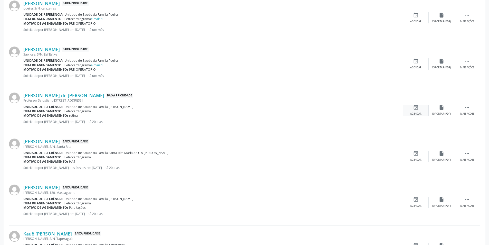
click at [419, 108] on div "event_available Agendar" at bounding box center [416, 109] width 26 height 11
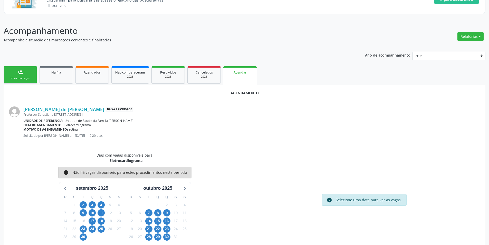
scroll to position [60, 0]
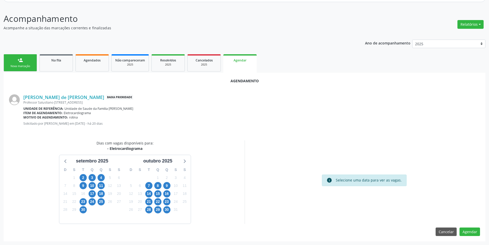
click at [83, 213] on div "30" at bounding box center [83, 209] width 7 height 8
click at [83, 211] on span "30" at bounding box center [83, 209] width 7 height 7
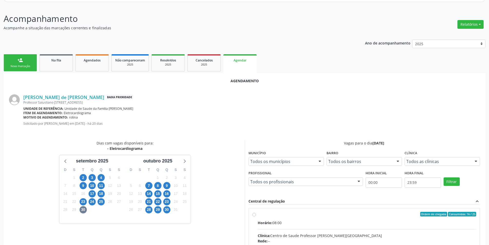
drag, startPoint x: 253, startPoint y: 214, endPoint x: 269, endPoint y: 197, distance: 22.9
click at [254, 214] on input "Ordem de chegada Consumidos: 16 / 25 Horário: 08:00 Clínica: Centro de Saude Pr…" at bounding box center [254, 213] width 4 height 5
radio input "true"
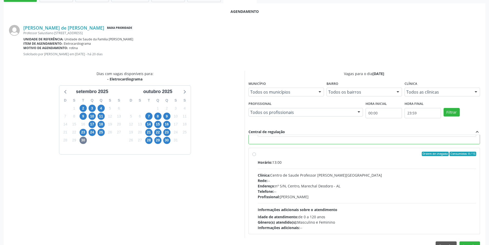
scroll to position [143, 0]
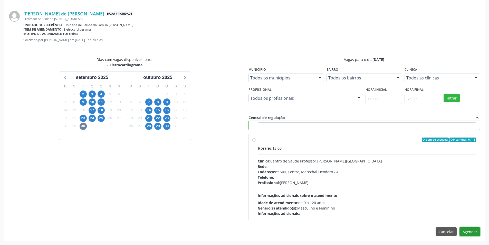
click at [465, 231] on button "Agendar" at bounding box center [469, 231] width 21 height 9
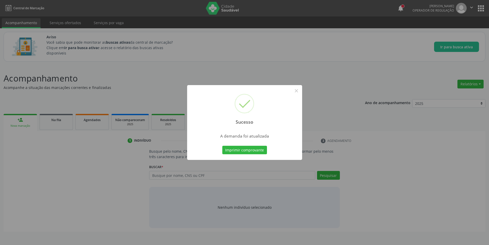
scroll to position [0, 0]
click at [297, 90] on button "×" at bounding box center [298, 90] width 9 height 9
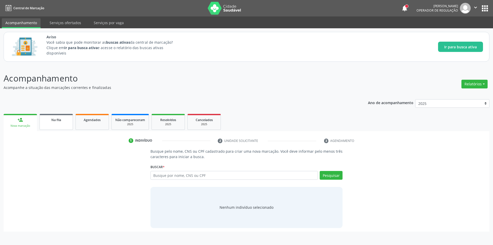
click at [49, 121] on div "Na fila" at bounding box center [56, 119] width 26 height 5
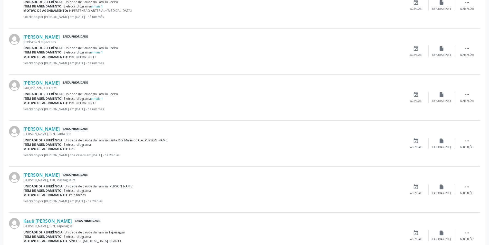
scroll to position [308, 0]
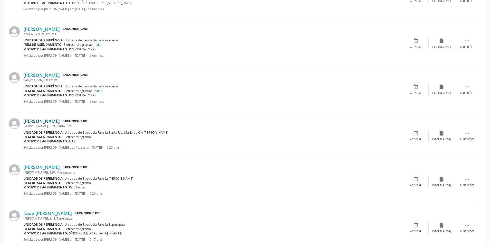
click at [45, 119] on link "[PERSON_NAME]" at bounding box center [41, 121] width 36 height 6
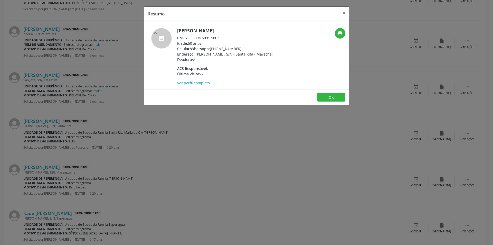
click at [187, 38] on div "CNS: 700 0094 6091 5803" at bounding box center [227, 37] width 100 height 5
drag, startPoint x: 187, startPoint y: 38, endPoint x: 214, endPoint y: 38, distance: 26.7
click at [214, 38] on div "CNS: 700 0094 6091 5803" at bounding box center [227, 37] width 100 height 5
click at [248, 152] on div "Resumo × [PERSON_NAME] CNS: 700 0094 6091 5803 Idade: 50 anos Celular/WhatsApp:…" at bounding box center [246, 122] width 493 height 245
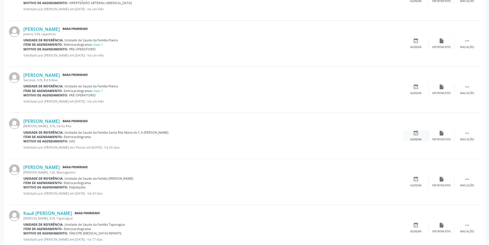
click at [417, 138] on div "Agendar" at bounding box center [415, 140] width 11 height 4
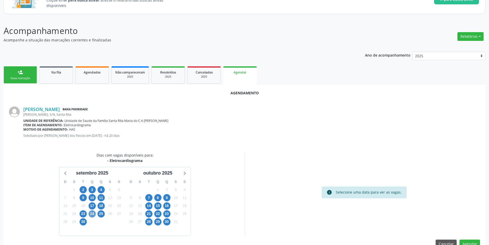
scroll to position [60, 0]
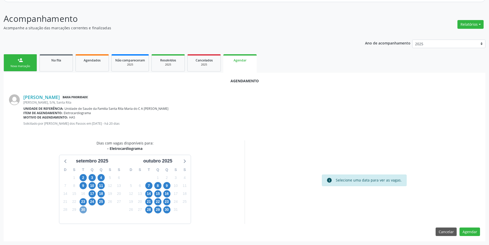
click at [82, 211] on span "30" at bounding box center [83, 209] width 7 height 7
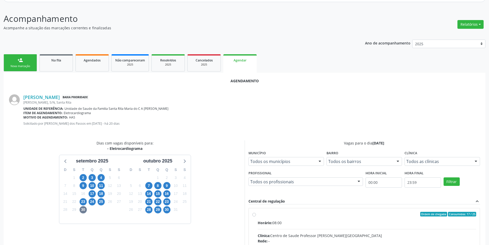
click at [254, 213] on input "Ordem de chegada Consumidos: 17 / 25 Horário: 08:00 Clínica: Centro de Saude Pr…" at bounding box center [254, 213] width 4 height 5
radio input "true"
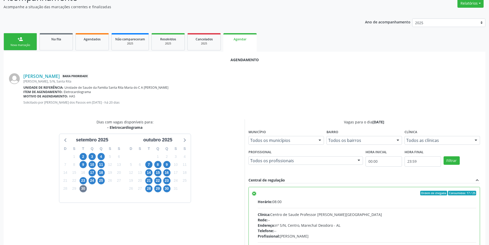
scroll to position [143, 0]
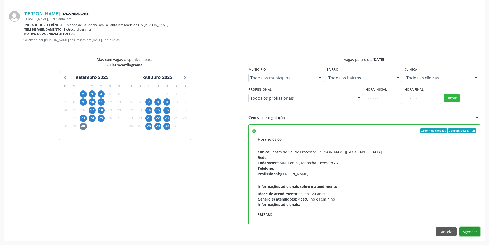
click at [471, 232] on button "Agendar" at bounding box center [469, 231] width 21 height 9
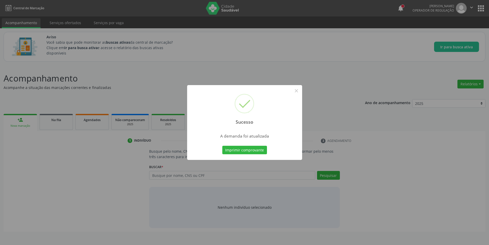
scroll to position [0, 0]
click at [301, 91] on button "×" at bounding box center [298, 90] width 9 height 9
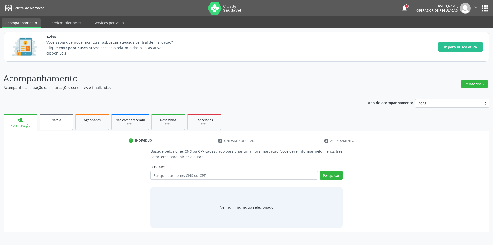
click at [53, 125] on link "Na fila" at bounding box center [56, 122] width 33 height 16
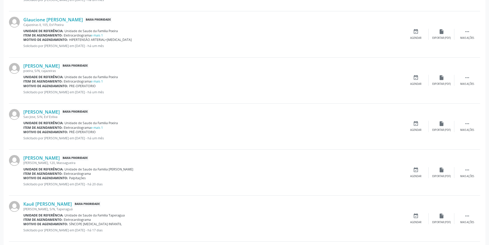
scroll to position [282, 0]
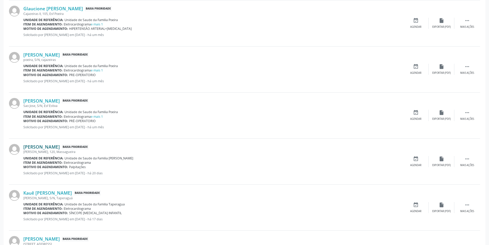
click at [60, 148] on link "[PERSON_NAME]" at bounding box center [41, 147] width 36 height 6
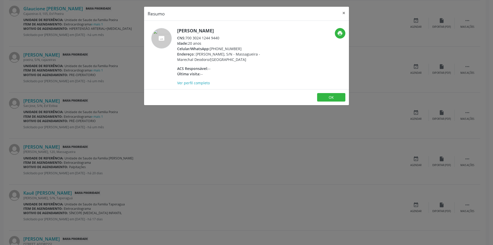
click at [187, 41] on div "CNS: 700 3024 1244 9440" at bounding box center [227, 37] width 100 height 5
drag, startPoint x: 187, startPoint y: 43, endPoint x: 214, endPoint y: 44, distance: 27.0
click at [214, 41] on div "CNS: 700 3024 1244 9440" at bounding box center [227, 37] width 100 height 5
click at [163, 168] on div "Resumo × [PERSON_NAME] CNS: 700 3024 1244 9440 Idade: 20 anos Celular/WhatsApp:…" at bounding box center [246, 122] width 493 height 245
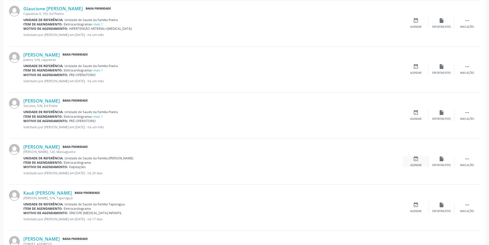
click at [417, 160] on icon "event_available" at bounding box center [416, 159] width 6 height 6
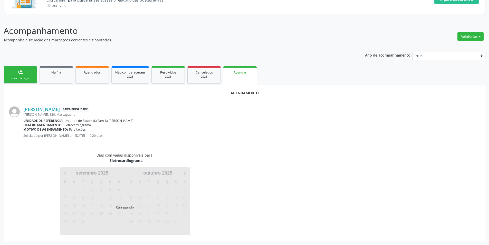
scroll to position [60, 0]
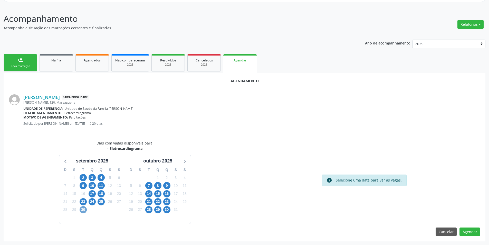
click at [83, 209] on span "30" at bounding box center [83, 209] width 7 height 7
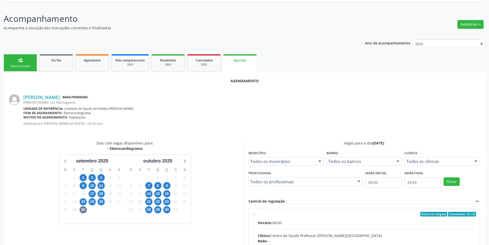
click at [254, 215] on input "Ordem de chegada Consumidos: 18 / 25 Horário: 08:00 Clínica: Centro de Saude Pr…" at bounding box center [254, 213] width 4 height 5
radio input "true"
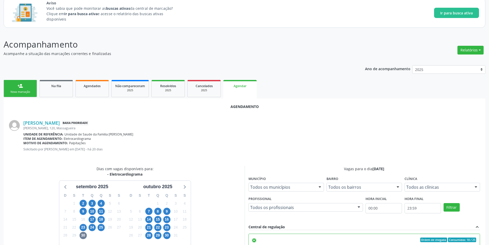
scroll to position [143, 0]
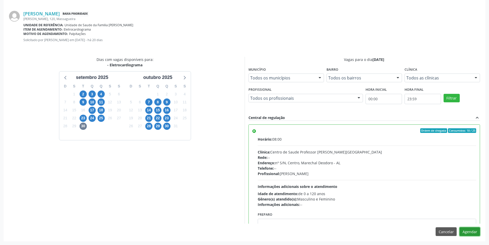
click at [469, 235] on button "Agendar" at bounding box center [469, 231] width 21 height 9
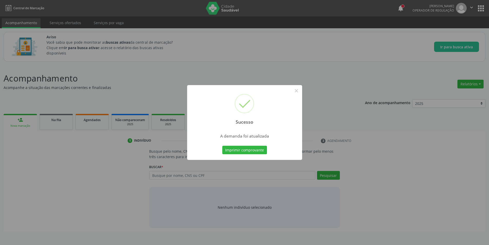
scroll to position [0, 0]
click at [296, 92] on button "×" at bounding box center [298, 90] width 9 height 9
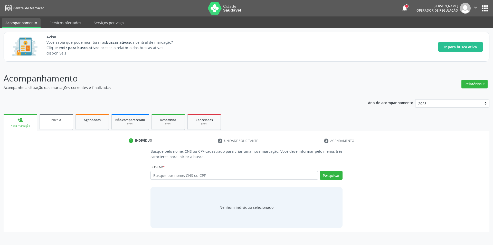
click at [52, 128] on link "Na fila" at bounding box center [56, 122] width 33 height 16
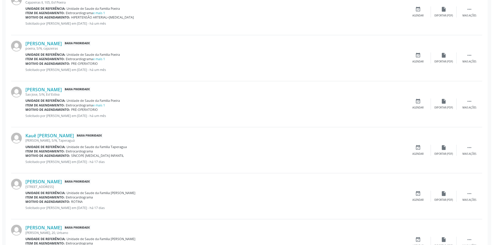
scroll to position [334, 0]
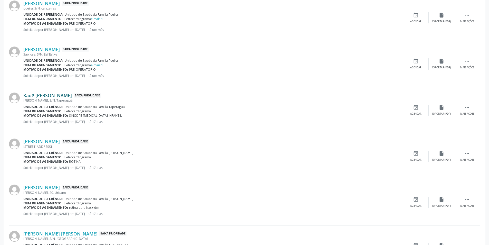
click at [65, 93] on link "Kauê [PERSON_NAME]" at bounding box center [47, 95] width 49 height 6
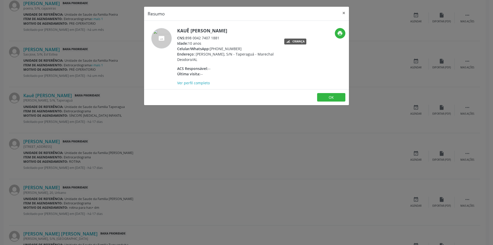
click at [187, 38] on div "CNS: 898 0042 7407 1881" at bounding box center [227, 37] width 100 height 5
drag, startPoint x: 187, startPoint y: 38, endPoint x: 212, endPoint y: 38, distance: 25.4
click at [212, 38] on div "CNS: 898 0042 7407 1881" at bounding box center [227, 37] width 100 height 5
click at [240, 124] on div "Resumo × Kauê [PERSON_NAME] CNS: 898 0042 7407 1881 Idade: 10 anos Celular/What…" at bounding box center [246, 122] width 493 height 245
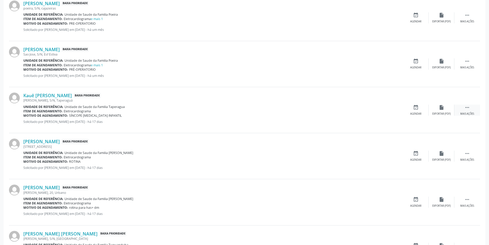
click at [464, 108] on div " Mais ações" at bounding box center [467, 109] width 26 height 11
click at [414, 108] on icon "cancel" at bounding box center [416, 107] width 6 height 6
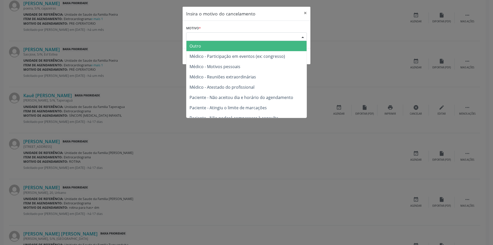
click at [217, 36] on div "Escolha o motivo" at bounding box center [246, 36] width 121 height 9
click at [215, 47] on span "Outro" at bounding box center [246, 46] width 120 height 10
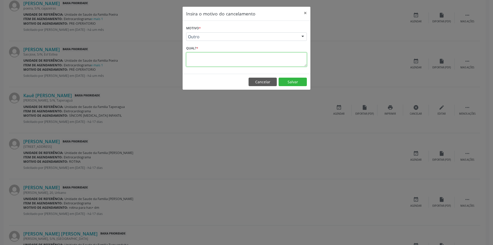
click at [212, 56] on textarea at bounding box center [246, 59] width 121 height 14
type textarea "SUS não encontrado na base de dados"
click at [289, 81] on button "Salvar" at bounding box center [292, 82] width 28 height 9
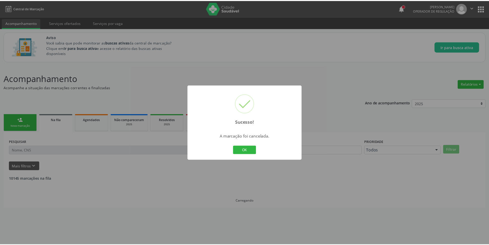
scroll to position [0, 0]
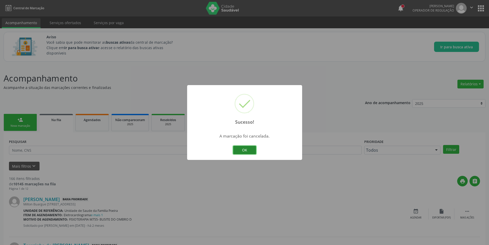
click at [251, 149] on button "OK" at bounding box center [244, 150] width 23 height 9
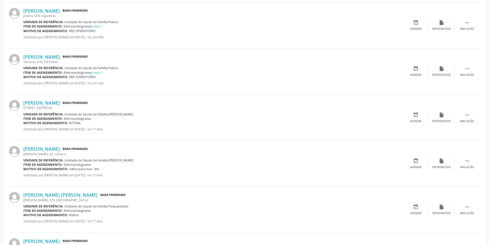
scroll to position [334, 0]
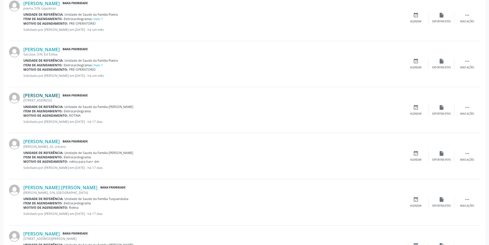
click at [60, 95] on link "[PERSON_NAME]" at bounding box center [41, 95] width 36 height 6
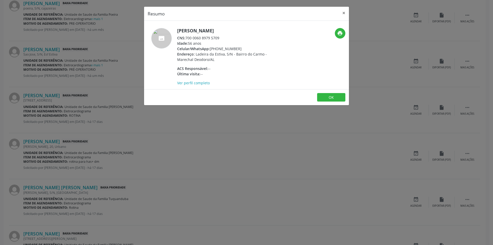
click at [186, 37] on div "CNS: 700 0060 8979 5709" at bounding box center [227, 37] width 100 height 5
drag, startPoint x: 186, startPoint y: 37, endPoint x: 217, endPoint y: 37, distance: 30.3
click at [217, 37] on div "CNS: 700 0060 8979 5709" at bounding box center [227, 37] width 100 height 5
click at [158, 147] on div "Resumo × [PERSON_NAME] CNS: 700 0060 8979 5709 Idade: 56 anos Celular/WhatsApp:…" at bounding box center [246, 122] width 493 height 245
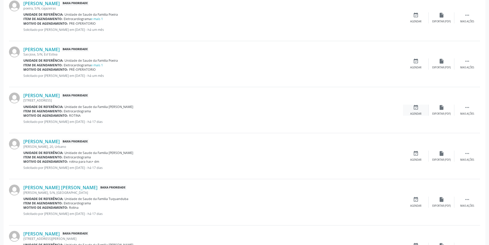
click at [412, 115] on div "Agendar" at bounding box center [415, 114] width 11 height 4
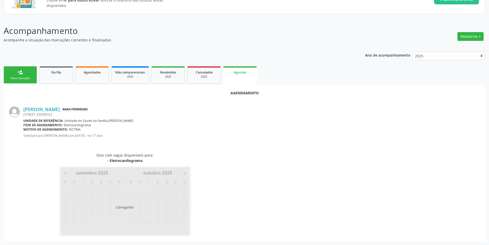
scroll to position [60, 0]
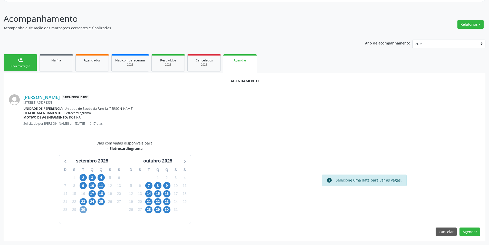
click at [82, 211] on span "30" at bounding box center [83, 209] width 7 height 7
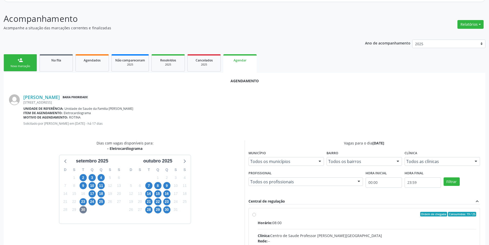
radio input "true"
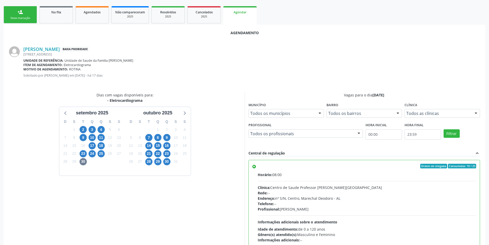
scroll to position [143, 0]
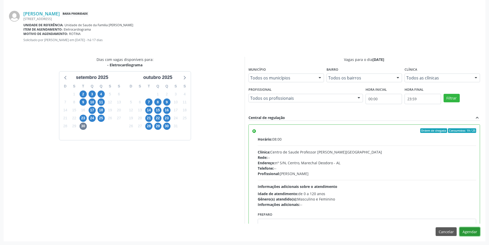
click at [468, 230] on button "Agendar" at bounding box center [469, 231] width 21 height 9
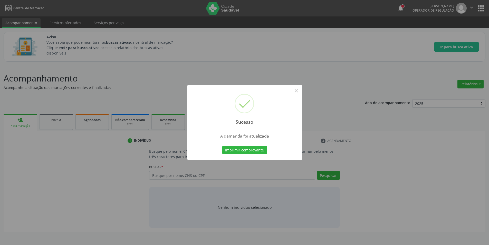
scroll to position [0, 0]
click at [296, 88] on button "×" at bounding box center [298, 90] width 9 height 9
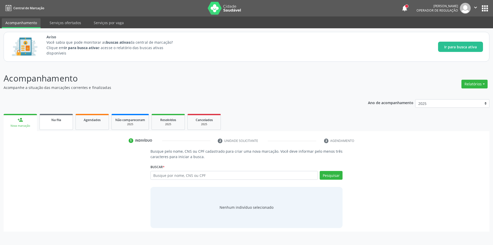
click at [63, 119] on div "Na fila" at bounding box center [56, 119] width 26 height 5
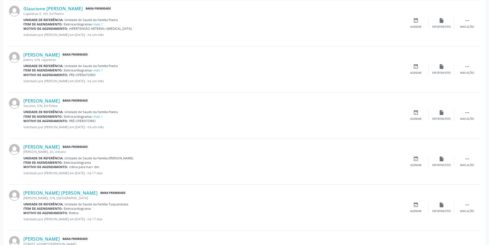
scroll to position [334, 0]
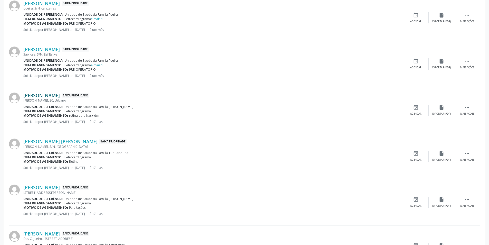
click at [49, 94] on link "[PERSON_NAME]" at bounding box center [41, 95] width 36 height 6
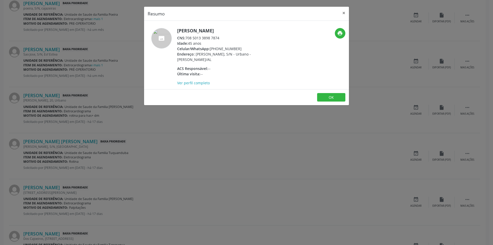
click at [187, 37] on div "CNS: 708 5013 3898 7874" at bounding box center [227, 37] width 100 height 5
drag, startPoint x: 187, startPoint y: 37, endPoint x: 217, endPoint y: 39, distance: 30.1
click at [217, 39] on div "CNS: 708 5013 3898 7874" at bounding box center [227, 37] width 100 height 5
click at [178, 133] on div "Resumo × [PERSON_NAME] CNS: 708 5013 3898 7874 Idade: 45 anos Celular/WhatsApp:…" at bounding box center [246, 122] width 493 height 245
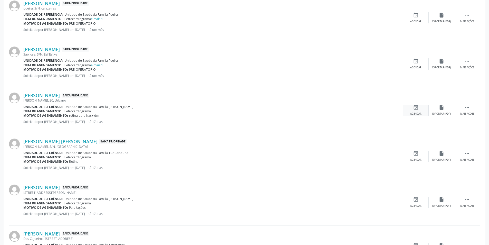
click at [420, 112] on div "Agendar" at bounding box center [415, 114] width 11 height 4
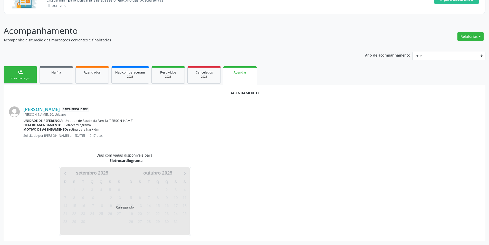
scroll to position [60, 0]
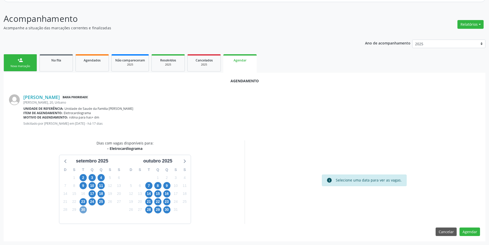
click at [84, 209] on span "30" at bounding box center [83, 209] width 7 height 7
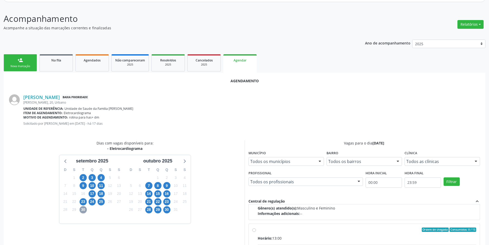
scroll to position [81, 0]
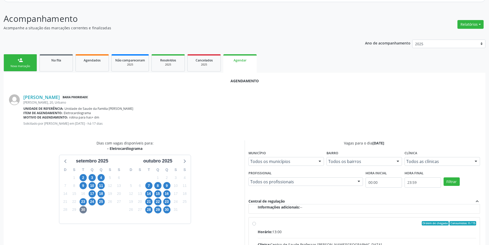
radio input "true"
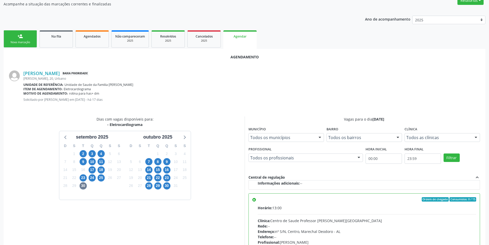
scroll to position [143, 0]
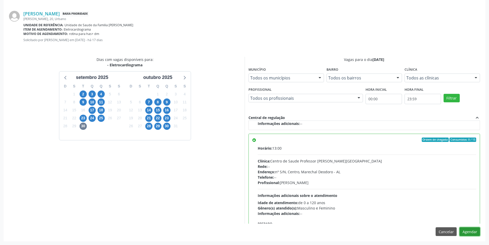
click at [467, 229] on button "Agendar" at bounding box center [469, 231] width 21 height 9
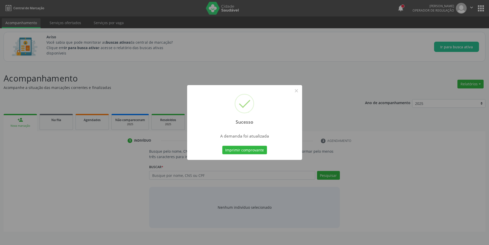
scroll to position [0, 0]
click at [297, 94] on button "×" at bounding box center [298, 90] width 9 height 9
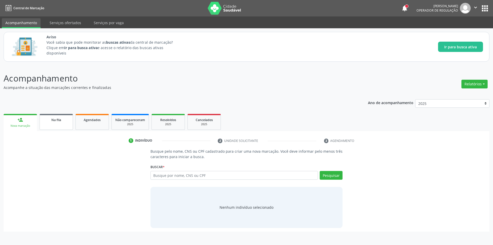
click at [51, 118] on span "Na fila" at bounding box center [56, 120] width 10 height 4
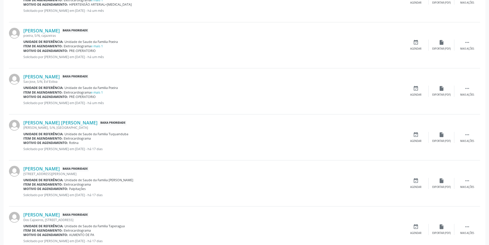
scroll to position [308, 0]
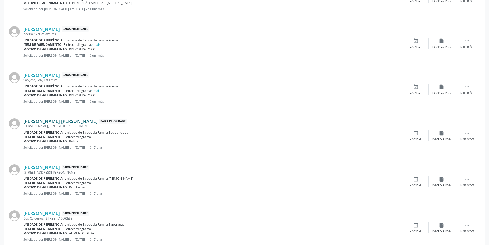
click at [35, 121] on link "[PERSON_NAME] [PERSON_NAME]" at bounding box center [60, 121] width 74 height 6
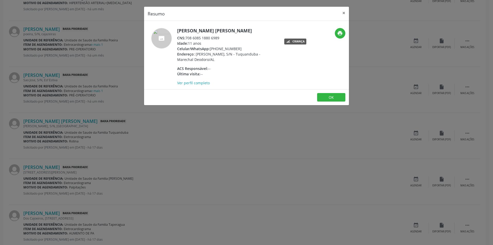
click at [187, 37] on div "CNS: 708 6085 1880 6989" at bounding box center [227, 37] width 100 height 5
drag, startPoint x: 187, startPoint y: 37, endPoint x: 218, endPoint y: 40, distance: 31.6
click at [218, 40] on div "CNS: 708 6085 1880 6989" at bounding box center [227, 37] width 100 height 5
click at [153, 136] on div "Resumo × [PERSON_NAME] [PERSON_NAME] CNS: 708 6085 1880 6989 Idade: 11 anos Cel…" at bounding box center [246, 122] width 493 height 245
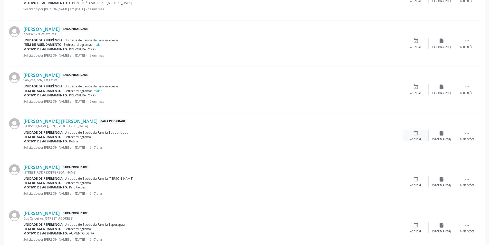
click at [418, 137] on div "event_available Agendar" at bounding box center [416, 135] width 26 height 11
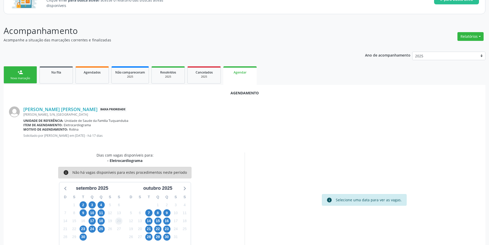
scroll to position [60, 0]
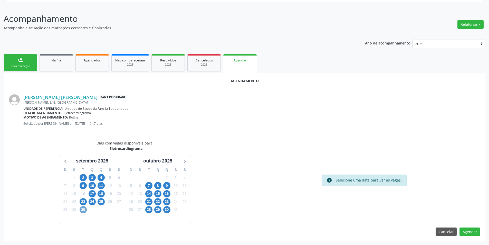
click at [85, 209] on span "30" at bounding box center [83, 209] width 7 height 7
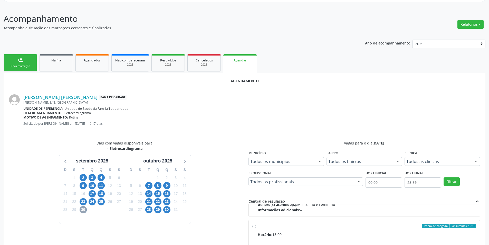
scroll to position [81, 0]
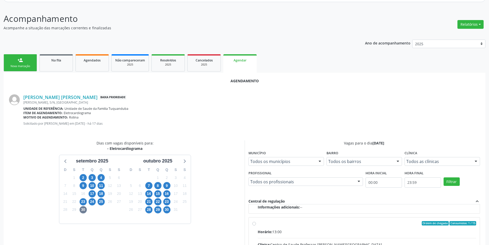
click at [255, 225] on input "Ordem de chegada Consumidos: 1 / 15 Horário: 13:00 Clínica: Centro de Saude Pro…" at bounding box center [254, 223] width 4 height 5
radio input "true"
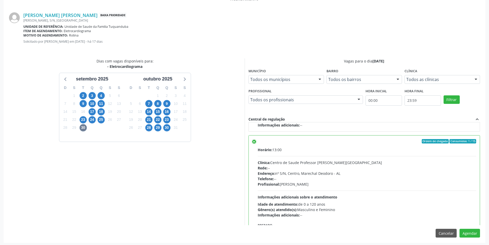
scroll to position [143, 0]
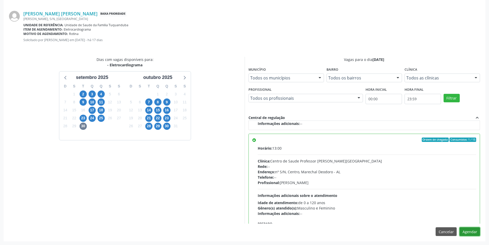
click at [470, 232] on button "Agendar" at bounding box center [469, 231] width 21 height 9
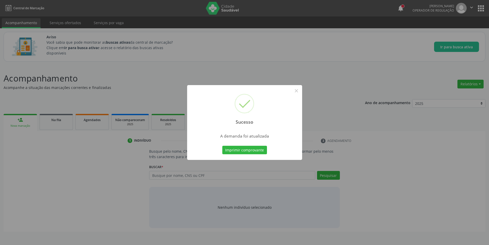
scroll to position [0, 0]
click at [301, 90] on button "×" at bounding box center [298, 90] width 9 height 9
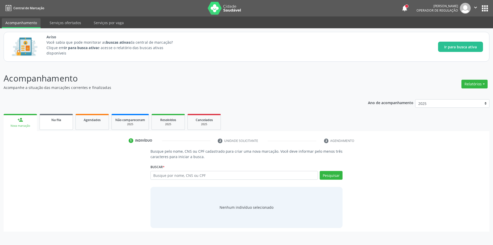
click at [59, 122] on div "Na fila" at bounding box center [56, 119] width 26 height 5
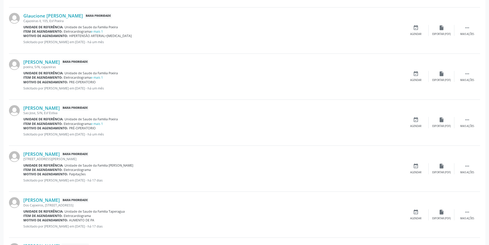
scroll to position [308, 0]
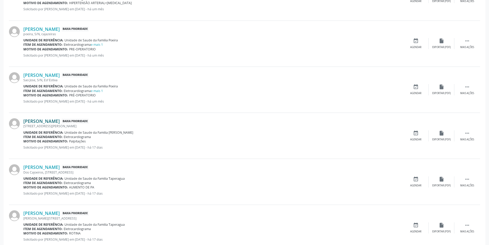
click at [55, 123] on link "[PERSON_NAME]" at bounding box center [41, 121] width 36 height 6
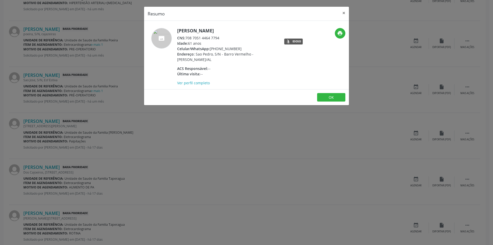
click at [187, 37] on div "CNS: 708 7051 4464 7794" at bounding box center [227, 37] width 100 height 5
drag, startPoint x: 187, startPoint y: 37, endPoint x: 211, endPoint y: 39, distance: 25.0
click at [211, 39] on div "CNS: 708 7051 4464 7794" at bounding box center [227, 37] width 100 height 5
click at [218, 123] on div "Resumo × [PERSON_NAME] CNS: 708 7051 4464 7794 Idade: 61 anos Celular/WhatsApp:…" at bounding box center [246, 122] width 493 height 245
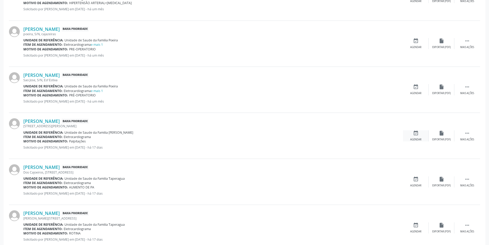
click at [420, 139] on div "Agendar" at bounding box center [415, 140] width 11 height 4
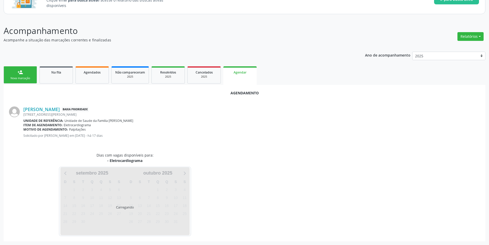
scroll to position [60, 0]
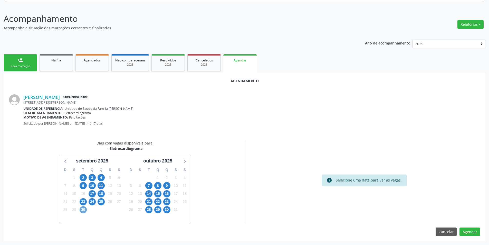
click at [83, 210] on span "30" at bounding box center [83, 209] width 7 height 7
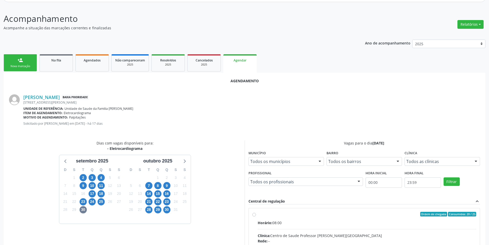
click at [252, 215] on input "Ordem de chegada Consumidos: 20 / 25 Horário: 08:00 Clínica: Centro de Saude Pr…" at bounding box center [254, 213] width 4 height 5
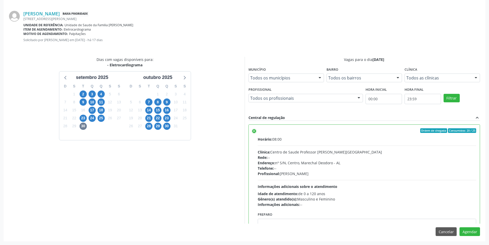
scroll to position [116, 0]
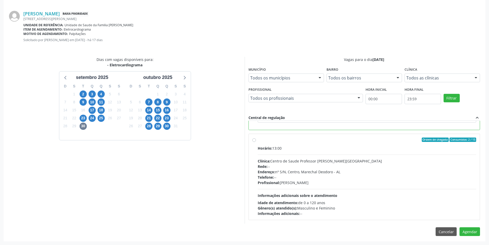
click at [258, 142] on label "Ordem de chegada Consumidos: 2 / 15 Horário: 13:00 Clínica: Centro de Saude Pro…" at bounding box center [367, 176] width 219 height 79
click at [255, 142] on input "Ordem de chegada Consumidos: 2 / 15 Horário: 13:00 Clínica: Centro de Saude Pro…" at bounding box center [254, 139] width 4 height 5
radio input "false"
radio input "true"
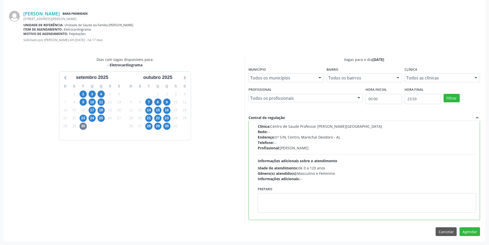
scroll to position [48, 0]
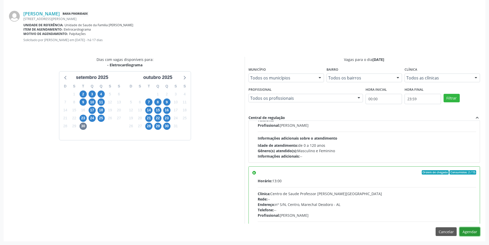
click at [473, 228] on button "Agendar" at bounding box center [469, 231] width 21 height 9
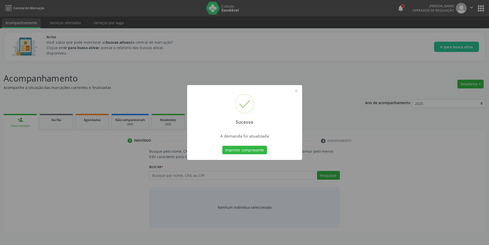
scroll to position [0, 0]
click at [302, 92] on button "×" at bounding box center [298, 90] width 9 height 9
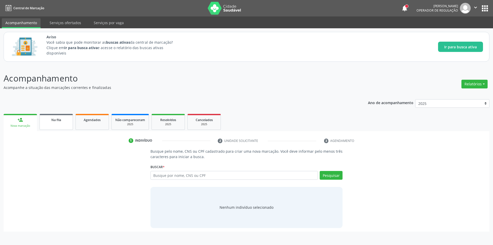
click at [64, 120] on div "Na fila" at bounding box center [56, 119] width 26 height 5
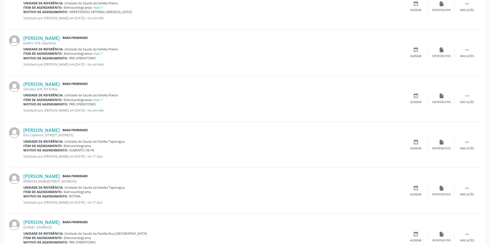
scroll to position [308, 0]
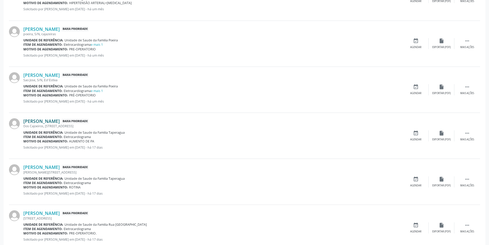
click at [42, 122] on link "[PERSON_NAME]" at bounding box center [41, 121] width 36 height 6
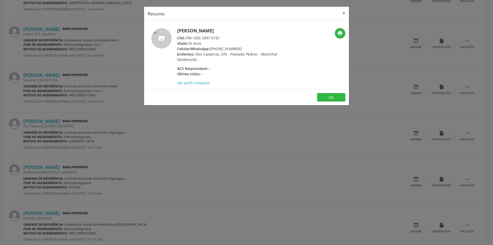
click at [187, 37] on div "CNS: 708 1035 2397 0732" at bounding box center [227, 37] width 100 height 5
drag, startPoint x: 187, startPoint y: 37, endPoint x: 221, endPoint y: 39, distance: 34.2
click at [221, 39] on div "CNS: 708 1035 2397 0732" at bounding box center [227, 37] width 100 height 5
click at [184, 167] on div "Resumo × [PERSON_NAME] CNS: 708 1035 2397 0732 Idade: 25 anos Celular/WhatsApp:…" at bounding box center [246, 122] width 493 height 245
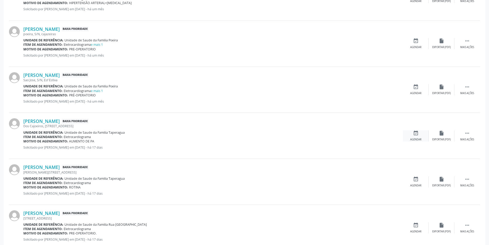
click at [415, 135] on icon "event_available" at bounding box center [416, 133] width 6 height 6
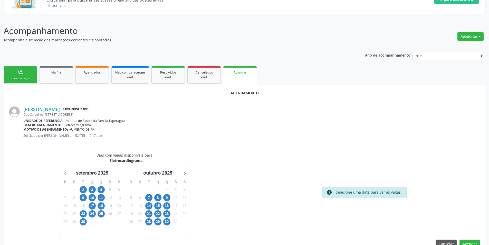
scroll to position [60, 0]
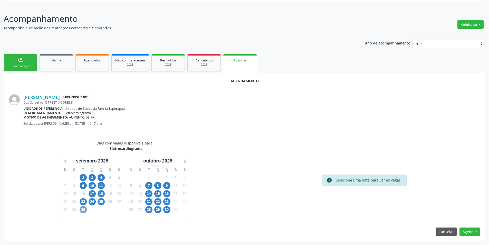
click at [82, 209] on span "30" at bounding box center [83, 209] width 7 height 7
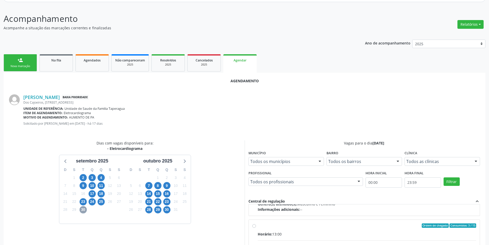
scroll to position [81, 0]
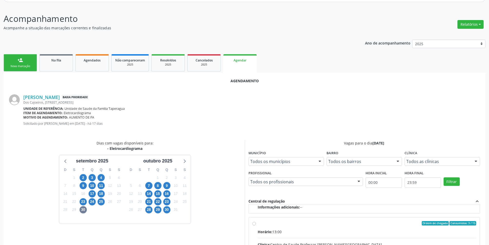
radio input "true"
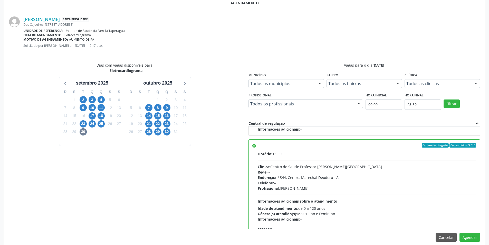
scroll to position [143, 0]
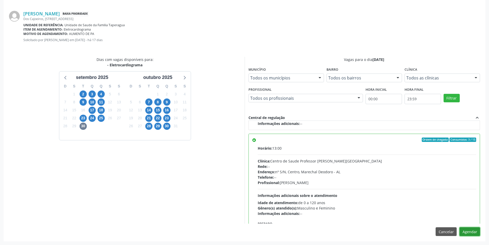
click at [465, 230] on button "Agendar" at bounding box center [469, 231] width 21 height 9
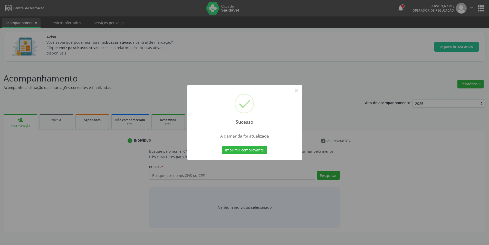
scroll to position [0, 0]
click at [300, 89] on button "×" at bounding box center [298, 90] width 9 height 9
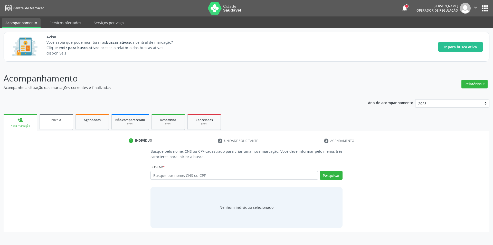
click at [58, 119] on span "Na fila" at bounding box center [56, 120] width 10 height 4
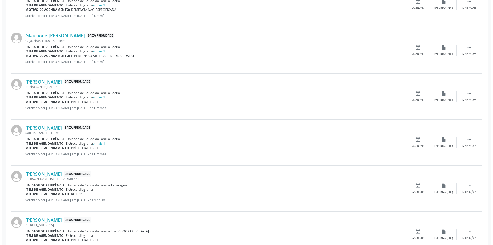
scroll to position [282, 0]
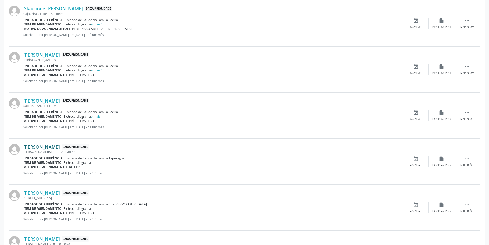
click at [48, 147] on link "[PERSON_NAME]" at bounding box center [41, 147] width 36 height 6
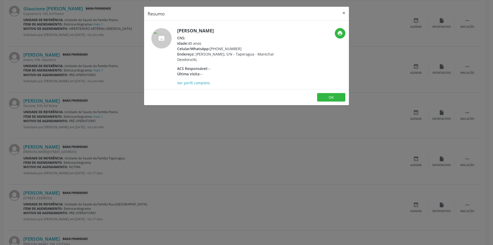
click at [201, 129] on div "Resumo × [PERSON_NAME] CNS: Idade: 40 anos Celular/WhatsApp: [PHONE_NUMBER] End…" at bounding box center [246, 122] width 493 height 245
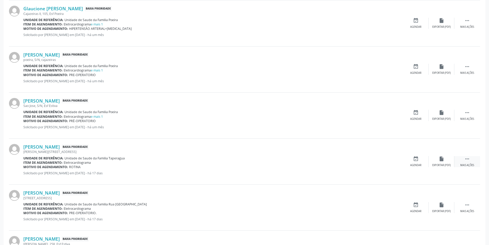
click at [466, 161] on icon "" at bounding box center [467, 159] width 6 height 6
click at [413, 160] on icon "cancel" at bounding box center [416, 159] width 6 height 6
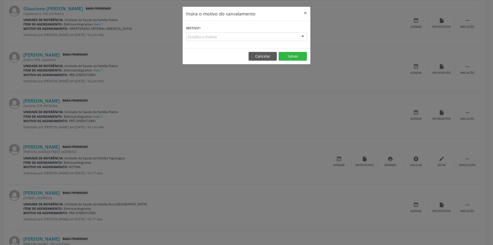
click at [217, 40] on div "Escolha o motivo" at bounding box center [246, 36] width 121 height 9
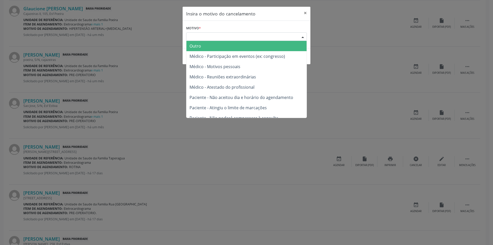
click at [211, 43] on span "Outro" at bounding box center [246, 46] width 120 height 10
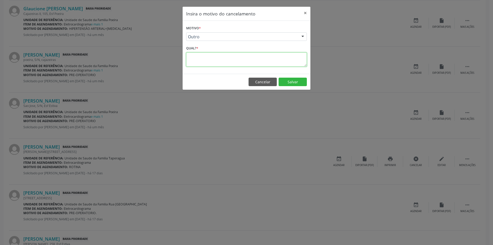
click at [210, 57] on textarea at bounding box center [246, 59] width 121 height 14
type textarea "Sem SUS"
click at [298, 83] on button "Salvar" at bounding box center [292, 82] width 28 height 9
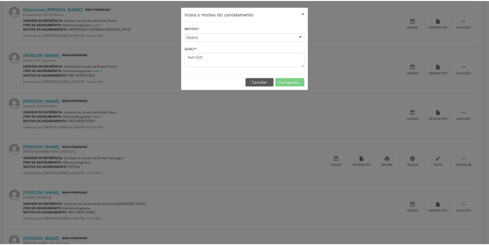
scroll to position [0, 0]
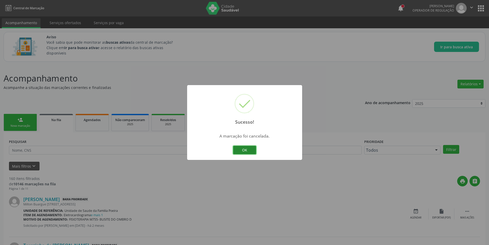
click at [242, 152] on button "OK" at bounding box center [244, 150] width 23 height 9
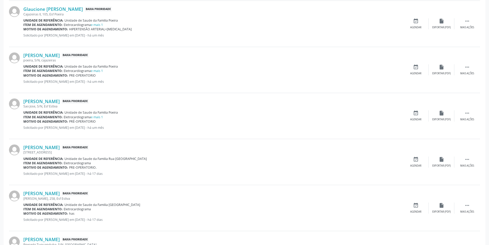
scroll to position [282, 0]
click at [49, 146] on link "[PERSON_NAME]" at bounding box center [41, 147] width 36 height 6
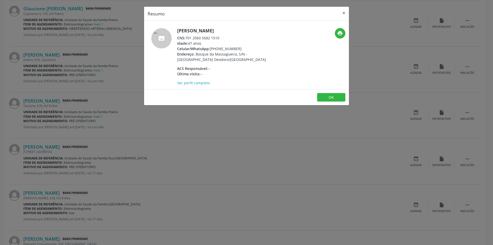
click at [187, 38] on div "CNS: 701 2060 5682 1510" at bounding box center [227, 37] width 100 height 5
drag, startPoint x: 187, startPoint y: 38, endPoint x: 226, endPoint y: 40, distance: 38.8
click at [226, 40] on div "[PERSON_NAME] CNS: 701 2060 5682 1510 Idade: 47 anos Celular/WhatsApp: [PHONE_N…" at bounding box center [227, 56] width 100 height 57
click at [199, 41] on div "Idade: 47 anos" at bounding box center [227, 43] width 100 height 5
click at [186, 38] on div "CNS: 701 2060 5682 1510" at bounding box center [227, 37] width 100 height 5
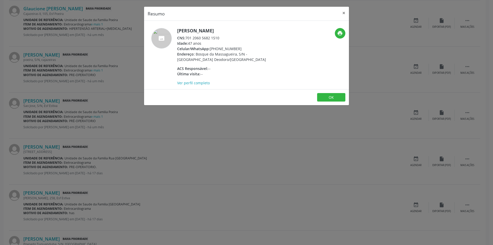
drag, startPoint x: 186, startPoint y: 38, endPoint x: 219, endPoint y: 39, distance: 32.6
click at [219, 39] on div "CNS: 701 2060 5682 1510" at bounding box center [227, 37] width 100 height 5
click at [218, 38] on div "CNS: 701 2060 5682 1510" at bounding box center [227, 37] width 100 height 5
click at [186, 37] on div "CNS: 701 2060 5682 1510" at bounding box center [227, 37] width 100 height 5
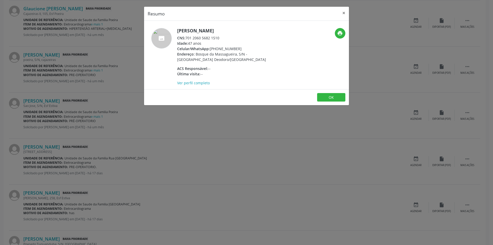
drag, startPoint x: 186, startPoint y: 37, endPoint x: 214, endPoint y: 39, distance: 28.0
click at [214, 39] on div "CNS: 701 2060 5682 1510" at bounding box center [227, 37] width 100 height 5
click at [175, 137] on div "Resumo × [PERSON_NAME] CNS: 701 2060 5682 1510 Idade: 47 anos Celular/WhatsApp:…" at bounding box center [246, 122] width 493 height 245
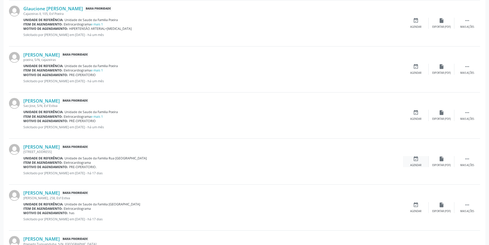
click at [420, 163] on div "event_available Agendar" at bounding box center [416, 161] width 26 height 11
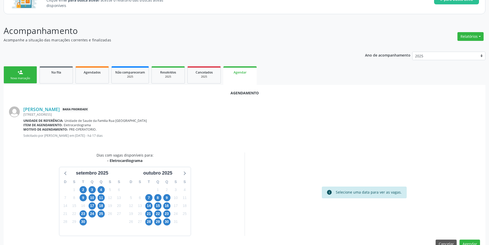
scroll to position [60, 0]
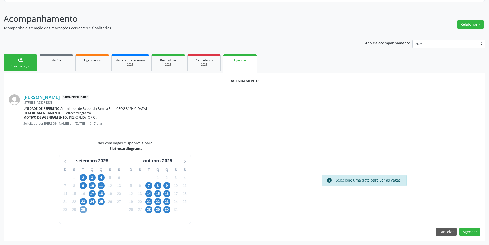
click at [84, 213] on span "30" at bounding box center [83, 209] width 7 height 7
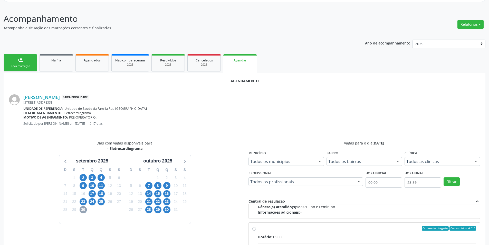
scroll to position [81, 0]
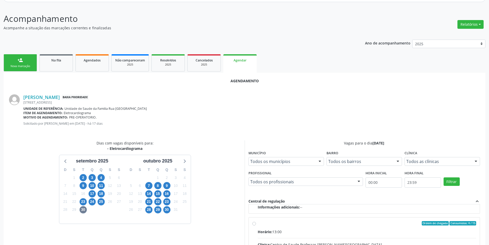
click at [255, 225] on input "Ordem de chegada Consumidos: 4 / 15 Horário: 13:00 Clínica: Centro de Saude Pro…" at bounding box center [254, 223] width 4 height 5
radio input "true"
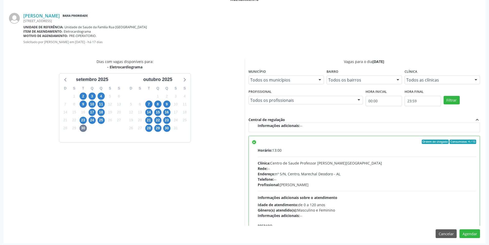
scroll to position [143, 0]
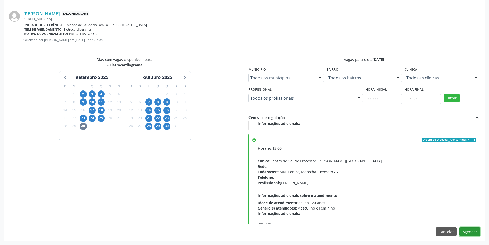
click at [467, 228] on button "Agendar" at bounding box center [469, 231] width 21 height 9
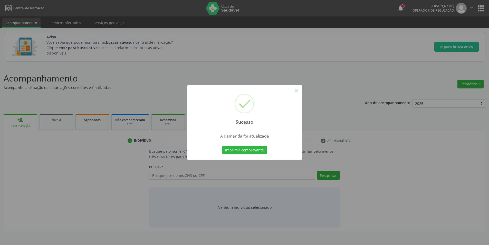
scroll to position [0, 0]
click at [299, 94] on button "×" at bounding box center [298, 90] width 9 height 9
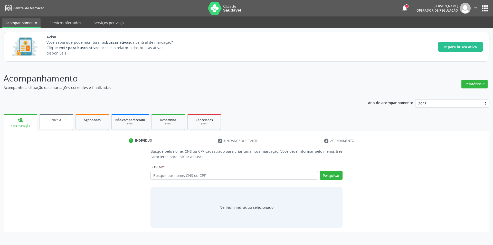
click at [44, 123] on link "Na fila" at bounding box center [56, 122] width 33 height 16
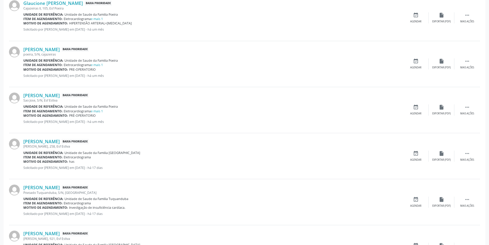
scroll to position [334, 0]
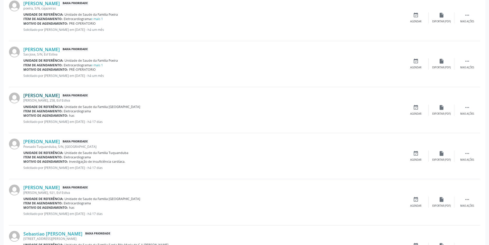
click at [59, 96] on link "[PERSON_NAME]" at bounding box center [41, 95] width 36 height 6
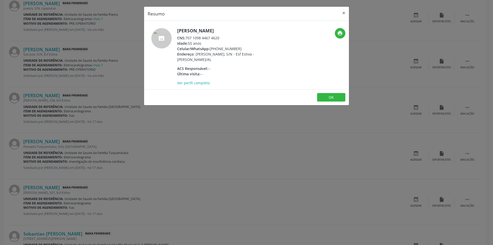
click at [187, 38] on div "CNS: 707 1098 4467 4620" at bounding box center [227, 37] width 100 height 5
drag, startPoint x: 187, startPoint y: 37, endPoint x: 214, endPoint y: 36, distance: 27.5
click at [214, 36] on div "CNS: 707 1098 4467 4620" at bounding box center [227, 37] width 100 height 5
click at [155, 153] on div "Resumo × [PERSON_NAME] da Conceição CNS: 707 1098 4467 4620 Idade: 55 anos Celu…" at bounding box center [246, 122] width 493 height 245
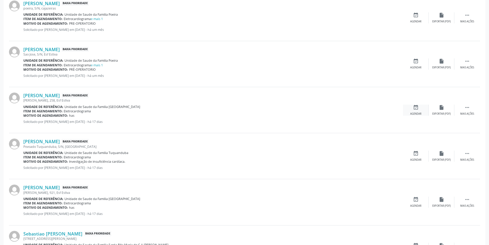
click at [417, 111] on div "event_available Agendar" at bounding box center [416, 109] width 26 height 11
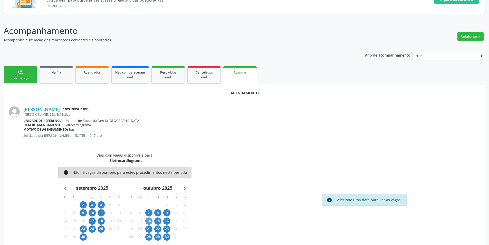
scroll to position [60, 0]
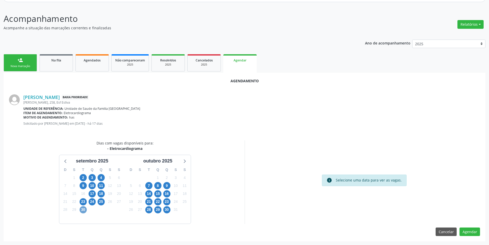
click at [82, 208] on span "30" at bounding box center [83, 209] width 7 height 7
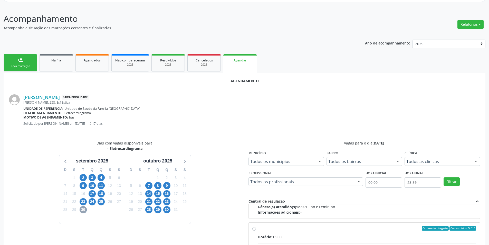
scroll to position [77, 0]
click at [255, 228] on input "Ordem de chegada Consumidos: 5 / 15 Horário: 13:00 Clínica: Centro de Saude Pro…" at bounding box center [254, 227] width 4 height 5
radio input "true"
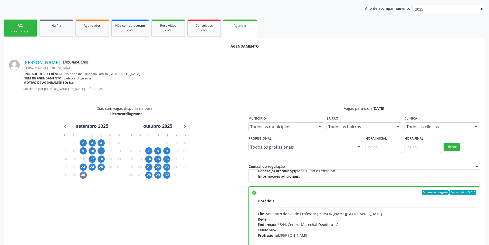
scroll to position [143, 0]
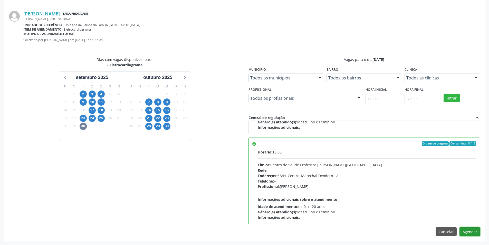
click at [468, 232] on button "Agendar" at bounding box center [469, 231] width 21 height 9
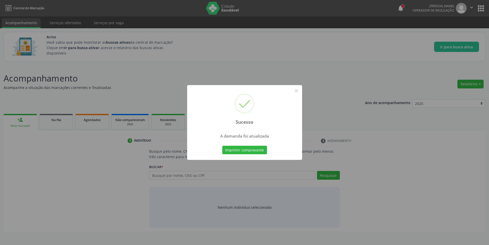
scroll to position [0, 0]
click at [300, 86] on button "×" at bounding box center [298, 90] width 9 height 9
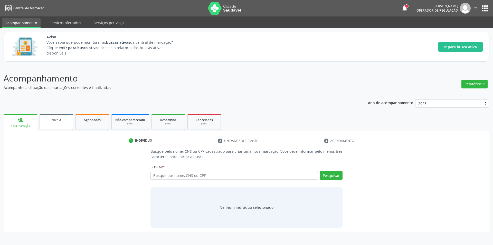
click at [53, 117] on div "Na fila" at bounding box center [56, 119] width 26 height 5
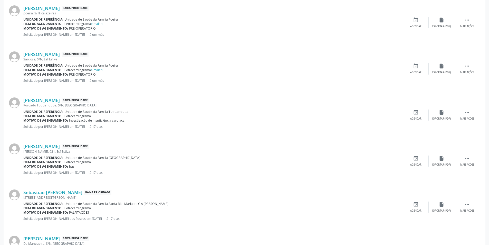
scroll to position [334, 0]
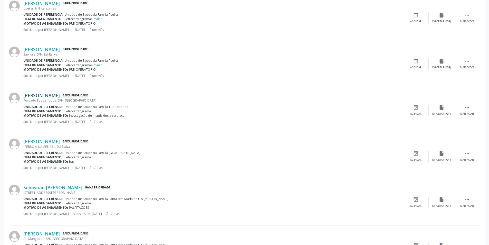
click at [46, 97] on link "[PERSON_NAME]" at bounding box center [41, 95] width 36 height 6
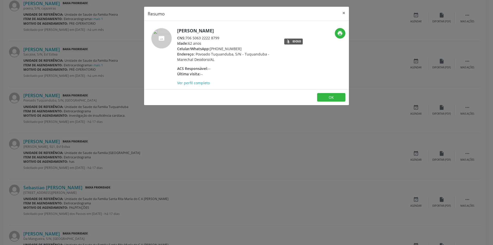
click at [186, 37] on div "CNS: 706 5063 2222 8799" at bounding box center [227, 37] width 100 height 5
drag, startPoint x: 186, startPoint y: 37, endPoint x: 214, endPoint y: 37, distance: 27.5
click at [214, 37] on div "CNS: 706 5063 2222 8799" at bounding box center [227, 37] width 100 height 5
drag, startPoint x: 195, startPoint y: 126, endPoint x: 134, endPoint y: 126, distance: 60.8
click at [194, 127] on div "Resumo × [PERSON_NAME] CNS: 706 5063 2222 8799 Idade: 62 anos Celular/WhatsApp:…" at bounding box center [246, 122] width 493 height 245
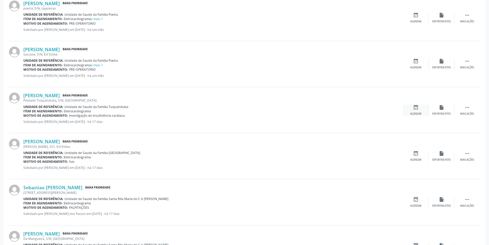
click at [411, 111] on div "event_available Agendar" at bounding box center [416, 109] width 26 height 11
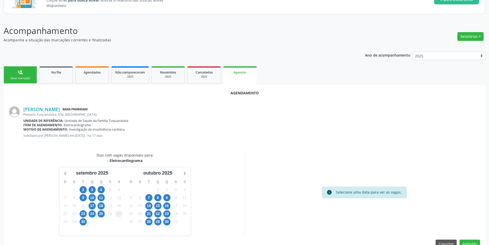
scroll to position [60, 0]
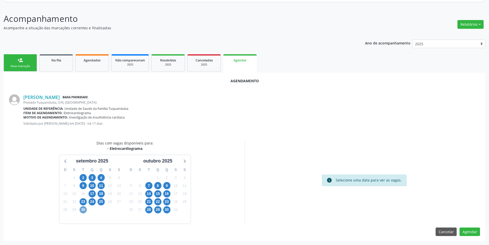
click at [81, 208] on span "30" at bounding box center [83, 209] width 7 height 7
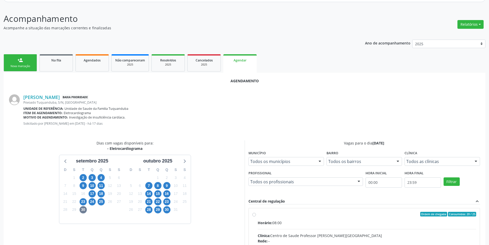
drag, startPoint x: 254, startPoint y: 213, endPoint x: 282, endPoint y: 191, distance: 35.3
click at [255, 213] on input "Ordem de chegada Consumidos: 20 / 25 Horário: 08:00 Clínica: Centro de Saude Pr…" at bounding box center [254, 213] width 4 height 5
radio input "true"
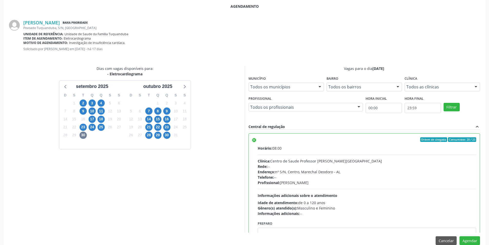
scroll to position [137, 0]
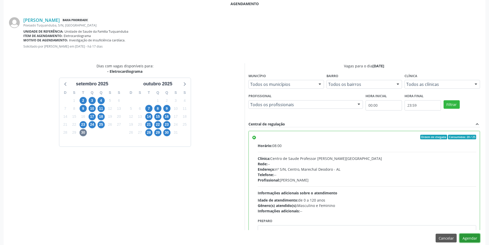
click at [476, 237] on button "Agendar" at bounding box center [469, 237] width 21 height 9
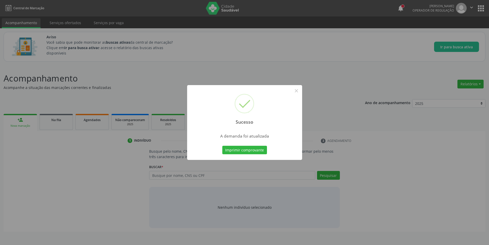
scroll to position [0, 0]
click at [299, 93] on button "×" at bounding box center [298, 90] width 9 height 9
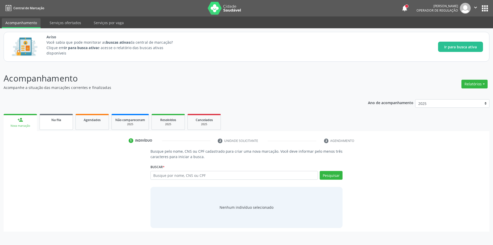
click at [52, 118] on span "Na fila" at bounding box center [56, 120] width 10 height 4
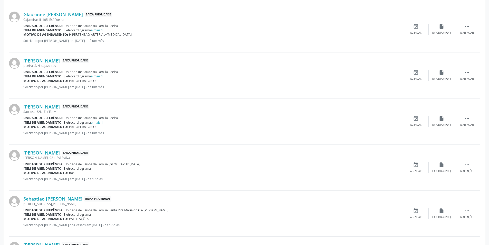
scroll to position [282, 0]
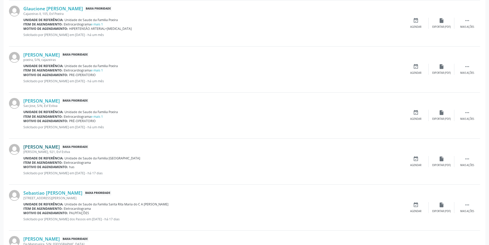
click at [52, 148] on link "[PERSON_NAME]" at bounding box center [41, 147] width 36 height 6
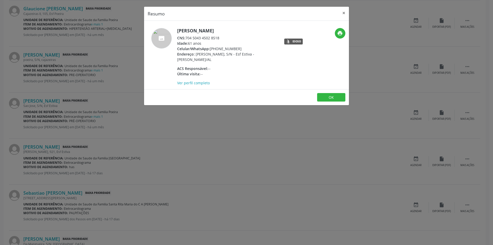
click at [187, 38] on div "CNS: 704 5043 4502 8518" at bounding box center [227, 37] width 100 height 5
drag, startPoint x: 187, startPoint y: 38, endPoint x: 222, endPoint y: 37, distance: 34.1
click at [222, 37] on div "CNS: 704 5043 4502 8518" at bounding box center [227, 37] width 100 height 5
click at [221, 158] on div "Resumo × [PERSON_NAME] CNS: 704 5043 4502 8518 Idade: 61 anos Celular/WhatsApp:…" at bounding box center [246, 122] width 493 height 245
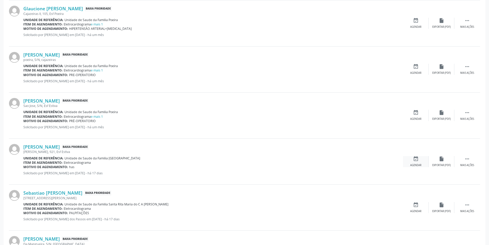
click at [413, 159] on icon "event_available" at bounding box center [416, 159] width 6 height 6
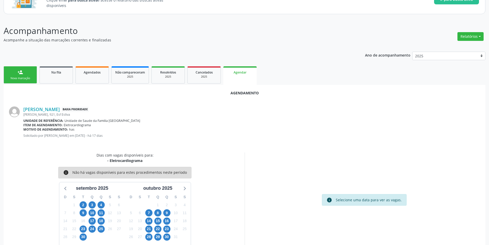
scroll to position [60, 0]
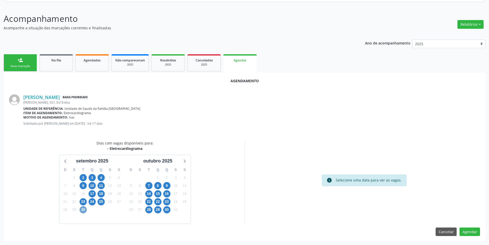
click at [83, 209] on span "30" at bounding box center [83, 209] width 7 height 7
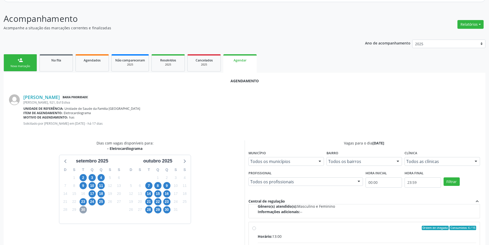
scroll to position [81, 0]
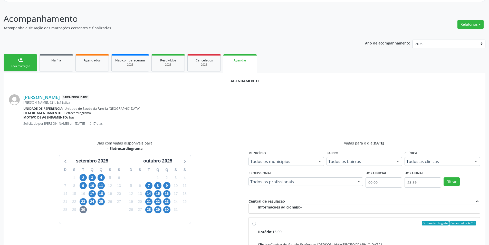
click at [253, 225] on input "Ordem de chegada Consumidos: 6 / 15 Horário: 13:00 Clínica: Centro de Saude Pro…" at bounding box center [254, 223] width 4 height 5
radio input "true"
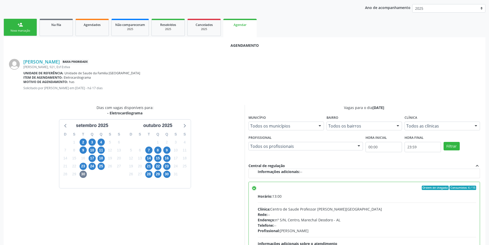
scroll to position [143, 0]
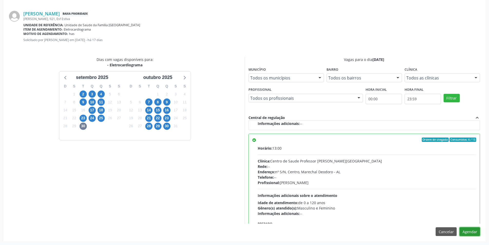
click at [474, 232] on button "Agendar" at bounding box center [469, 231] width 21 height 9
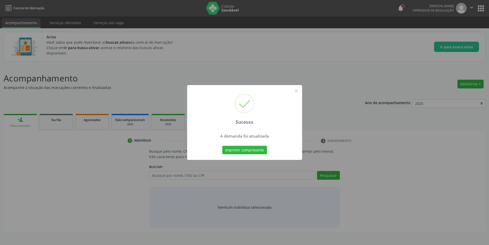
scroll to position [0, 0]
click at [298, 88] on button "×" at bounding box center [298, 90] width 9 height 9
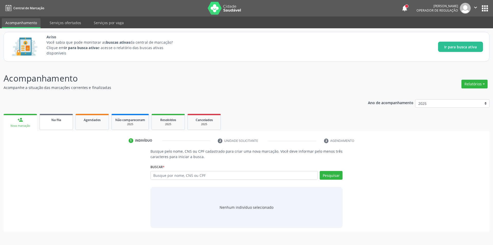
click at [55, 117] on div "Na fila" at bounding box center [56, 119] width 26 height 5
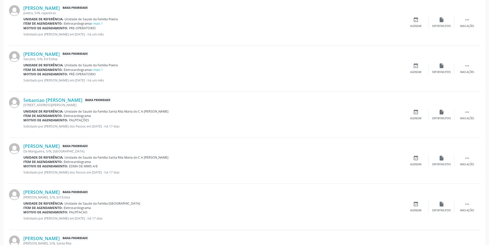
scroll to position [334, 0]
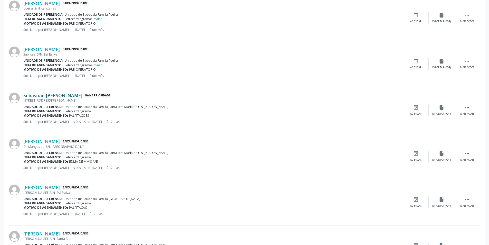
click at [75, 96] on link "Sebastiao [PERSON_NAME]" at bounding box center [52, 95] width 59 height 6
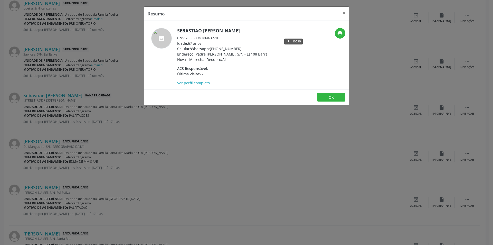
click at [187, 37] on div "CNS: 705 5094 4046 6910" at bounding box center [227, 37] width 100 height 5
drag, startPoint x: 187, startPoint y: 37, endPoint x: 216, endPoint y: 37, distance: 29.0
click at [216, 37] on div "CNS: 705 5094 4046 6910" at bounding box center [227, 37] width 100 height 5
click at [182, 158] on div "Resumo × [PERSON_NAME] CNS: 705 5094 4046 6910 Idade: 67 anos Celular/WhatsApp:…" at bounding box center [246, 122] width 493 height 245
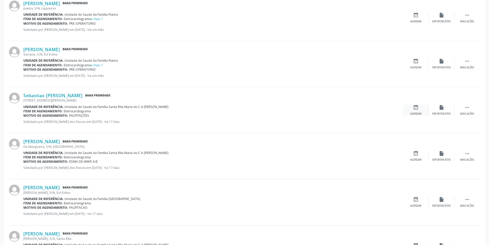
click at [414, 108] on icon "event_available" at bounding box center [416, 107] width 6 height 6
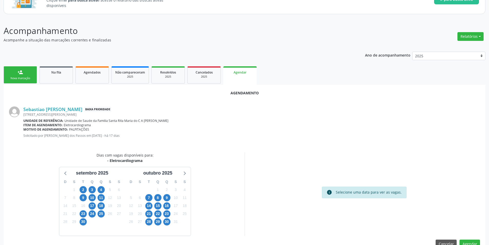
scroll to position [60, 0]
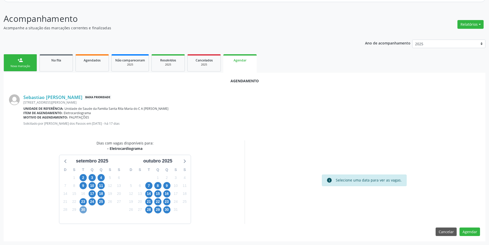
click at [83, 213] on span "30" at bounding box center [83, 209] width 7 height 7
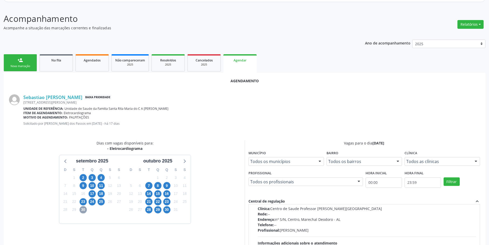
scroll to position [81, 0]
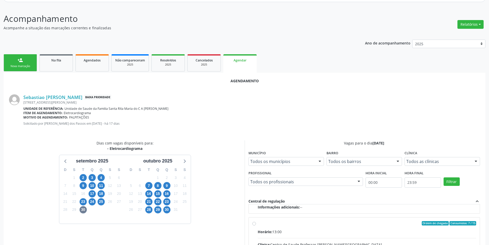
click at [254, 223] on input "Ordem de chegada Consumidos: 7 / 15 Horário: 13:00 Clínica: Centro de Saude Pro…" at bounding box center [254, 223] width 4 height 5
radio input "true"
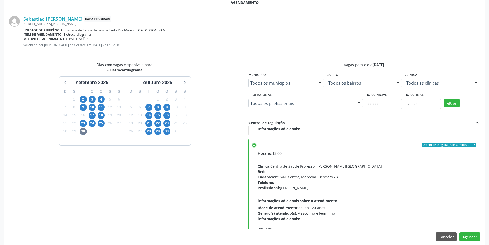
scroll to position [143, 0]
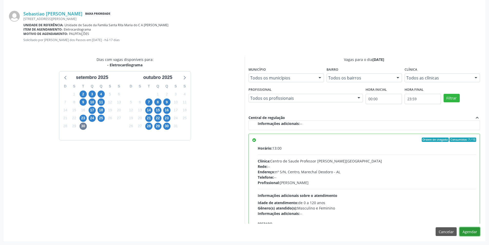
click at [468, 233] on button "Agendar" at bounding box center [469, 231] width 21 height 9
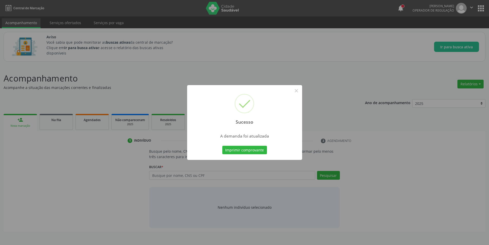
scroll to position [0, 0]
click at [300, 90] on button "×" at bounding box center [298, 90] width 9 height 9
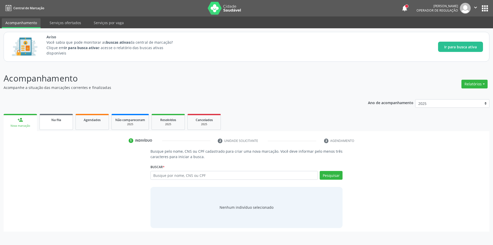
click at [52, 117] on div "Na fila" at bounding box center [56, 119] width 26 height 5
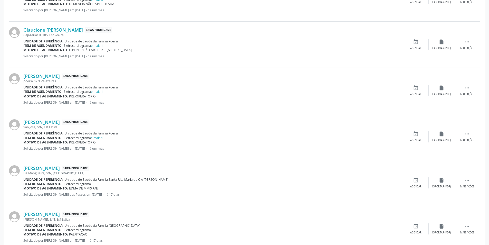
scroll to position [282, 0]
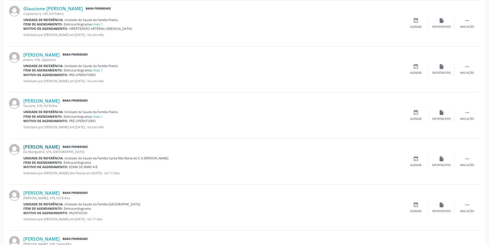
click at [53, 143] on div "[PERSON_NAME] Baixa Prioridade Da Mangueira, S/N, [GEOGRAPHIC_DATA] Unidade de …" at bounding box center [244, 161] width 471 height 46
click at [53, 145] on link "[PERSON_NAME]" at bounding box center [41, 147] width 36 height 6
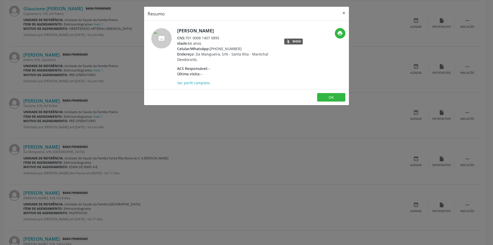
click at [187, 38] on div "CNS: 701 0008 1407 0895" at bounding box center [227, 37] width 100 height 5
drag, startPoint x: 187, startPoint y: 38, endPoint x: 217, endPoint y: 38, distance: 29.8
click at [217, 38] on div "CNS: 701 0008 1407 0895" at bounding box center [227, 37] width 100 height 5
click at [122, 178] on div "Resumo × [PERSON_NAME] CNS: 701 0008 1407 0895 Idade: 66 anos Celular/WhatsApp:…" at bounding box center [246, 122] width 493 height 245
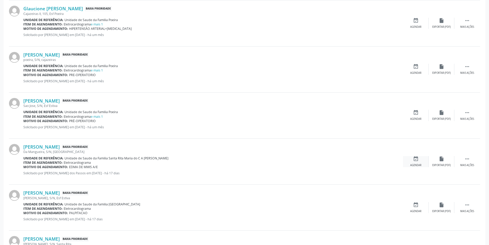
click at [419, 162] on div "event_available Agendar" at bounding box center [416, 161] width 26 height 11
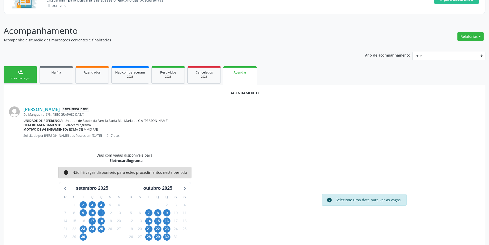
scroll to position [60, 0]
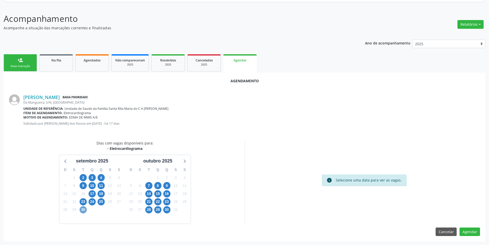
click at [82, 210] on span "30" at bounding box center [83, 209] width 7 height 7
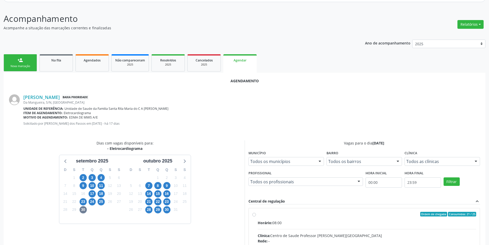
click at [253, 216] on input "Ordem de chegada Consumidos: 21 / 25 Horário: 08:00 Clínica: Centro de Saude Pr…" at bounding box center [254, 213] width 4 height 5
click at [254, 216] on input "Ordem de chegada Consumidos: 21 / 25 Horário: 08:00 Clínica: Centro de Saude Pr…" at bounding box center [254, 213] width 4 height 5
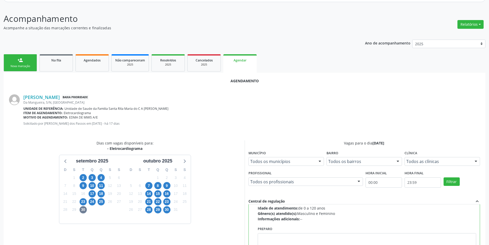
scroll to position [0, 0]
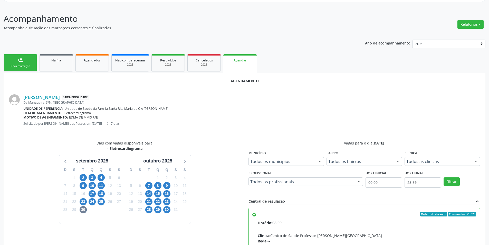
click at [253, 215] on input "Ordem de chegada Consumidos: 21 / 25 Horário: 08:00 Clínica: Centro de Saude Pr…" at bounding box center [254, 213] width 4 height 5
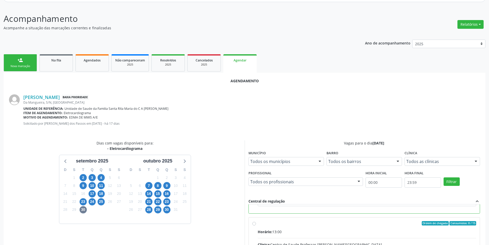
click at [254, 224] on input "Ordem de chegada Consumidos: 8 / 15 Horário: 13:00 Clínica: Centro de Saude Pro…" at bounding box center [254, 223] width 4 height 5
radio input "false"
radio input "true"
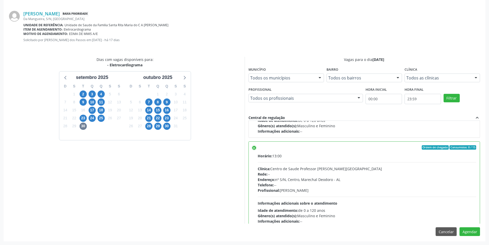
scroll to position [116, 0]
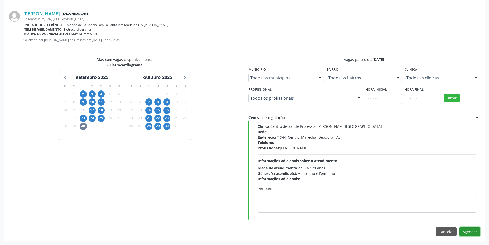
click at [467, 227] on button "Agendar" at bounding box center [469, 231] width 21 height 9
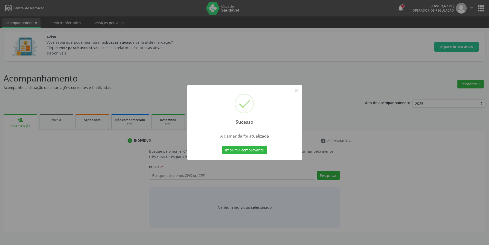
scroll to position [0, 0]
click at [297, 92] on button "×" at bounding box center [298, 90] width 9 height 9
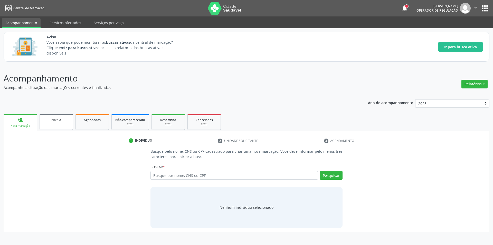
click at [65, 118] on div "Na fila" at bounding box center [56, 119] width 26 height 5
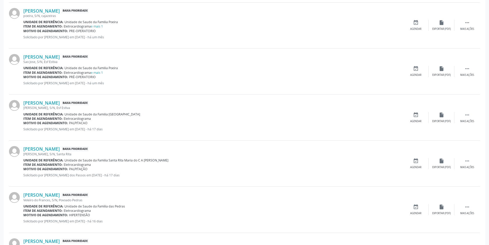
scroll to position [334, 0]
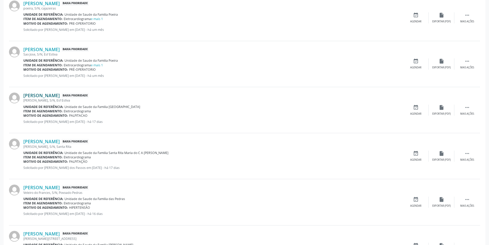
click at [40, 93] on link "[PERSON_NAME]" at bounding box center [41, 95] width 36 height 6
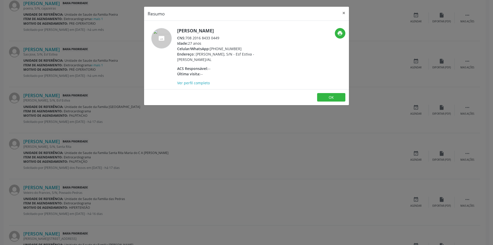
click at [186, 38] on div "CNS: 708 2016 8433 0449" at bounding box center [227, 37] width 100 height 5
drag, startPoint x: 186, startPoint y: 38, endPoint x: 214, endPoint y: 40, distance: 28.1
click at [214, 40] on div "CNS: 708 2016 8433 0449" at bounding box center [227, 37] width 100 height 5
click at [118, 142] on div "Resumo × [PERSON_NAME] CNS: 708 2016 8433 0449 Idade: 27 anos Celular/WhatsApp:…" at bounding box center [246, 122] width 493 height 245
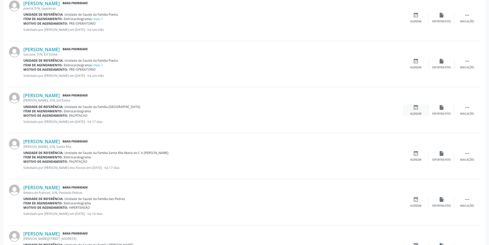
click at [415, 110] on icon "event_available" at bounding box center [416, 107] width 6 height 6
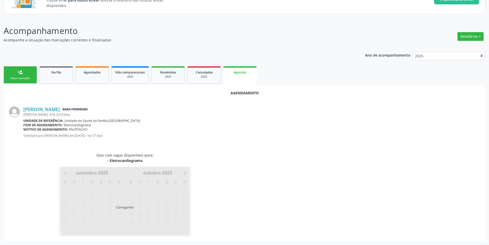
scroll to position [60, 0]
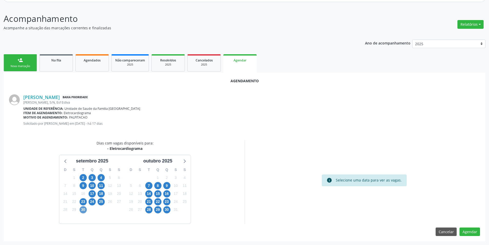
drag, startPoint x: 81, startPoint y: 213, endPoint x: 82, endPoint y: 210, distance: 3.6
click at [81, 213] on div "D S T Q Q S S 31 1 2 3 4 5 6 7 8 9 10 11 12 13 14 15 16 17 18 19 20 21 22 23 24…" at bounding box center [92, 193] width 66 height 59
click at [82, 210] on span "30" at bounding box center [83, 209] width 7 height 7
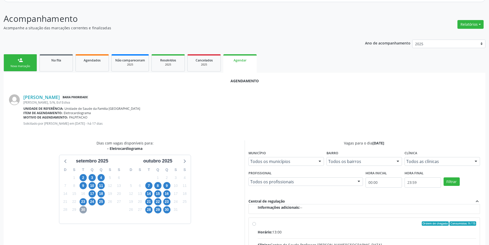
scroll to position [81, 0]
radio input "true"
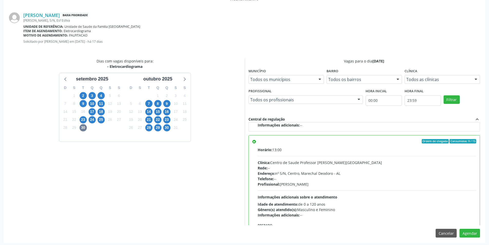
scroll to position [143, 0]
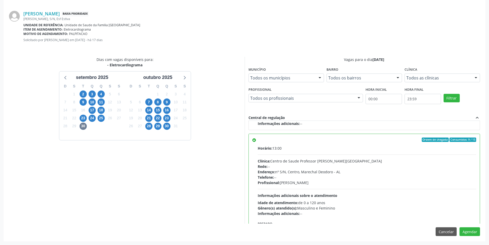
click at [472, 226] on div "Agendamento [PERSON_NAME] Baixa Prioridade [PERSON_NAME], S/N, Esf Estiva Unida…" at bounding box center [245, 115] width 482 height 252
click at [472, 229] on button "Agendar" at bounding box center [469, 231] width 21 height 9
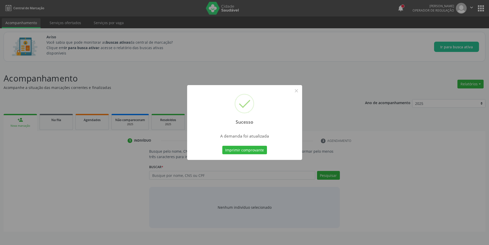
scroll to position [0, 0]
click at [298, 92] on button "×" at bounding box center [298, 90] width 9 height 9
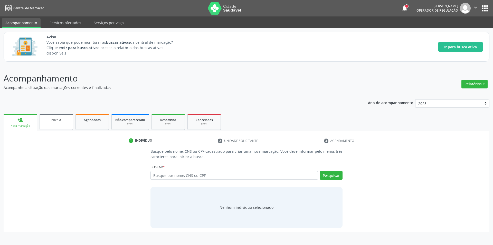
click at [65, 115] on link "Na fila" at bounding box center [56, 122] width 33 height 16
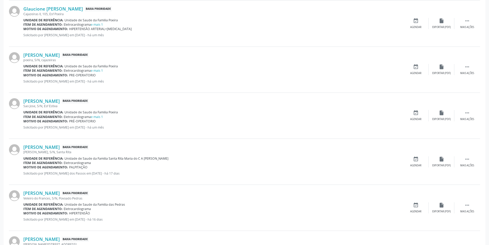
scroll to position [282, 0]
click at [55, 147] on link "[PERSON_NAME]" at bounding box center [41, 147] width 36 height 6
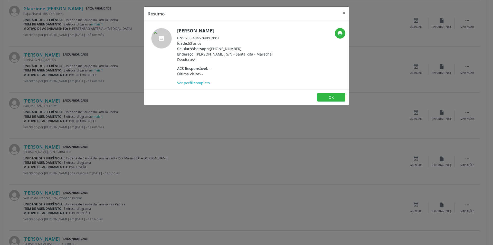
click at [186, 37] on div "CNS: 706 4046 8409 2887" at bounding box center [227, 37] width 100 height 5
drag, startPoint x: 186, startPoint y: 37, endPoint x: 215, endPoint y: 38, distance: 28.8
click at [215, 38] on div "CNS: 706 4046 8409 2887" at bounding box center [227, 37] width 100 height 5
click at [166, 120] on div "Resumo × [PERSON_NAME] CNS: 706 4046 8409 2887 Idade: 53 anos Celular/WhatsApp:…" at bounding box center [246, 122] width 493 height 245
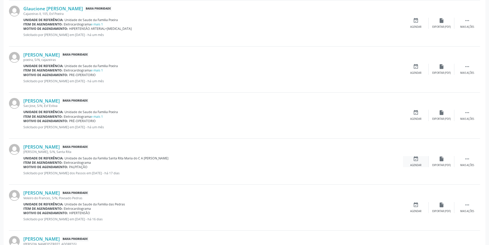
click at [427, 163] on div "event_available Agendar" at bounding box center [416, 161] width 26 height 11
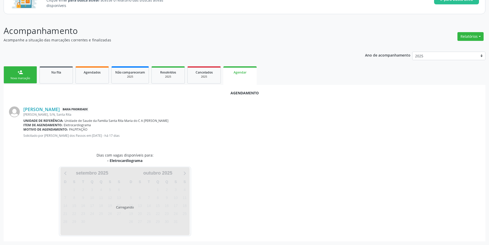
scroll to position [60, 0]
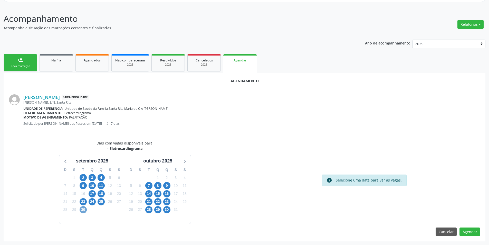
click at [85, 208] on span "30" at bounding box center [83, 209] width 7 height 7
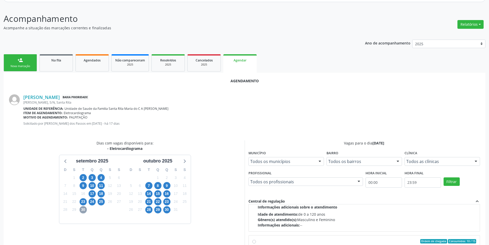
scroll to position [81, 0]
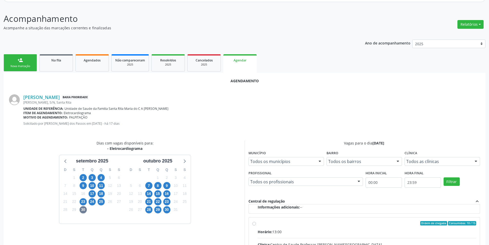
radio input "true"
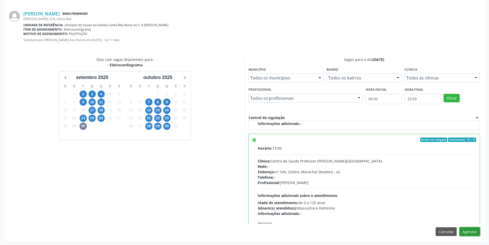
click at [472, 231] on button "Agendar" at bounding box center [469, 231] width 21 height 9
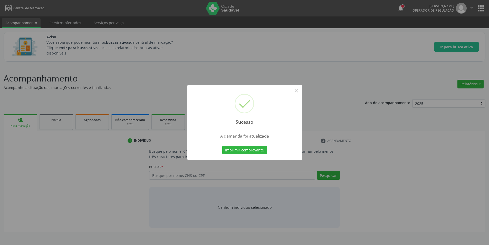
scroll to position [0, 0]
click at [296, 90] on button "×" at bounding box center [298, 90] width 9 height 9
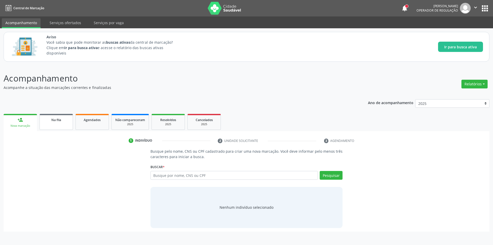
click at [60, 124] on link "Na fila" at bounding box center [56, 122] width 33 height 16
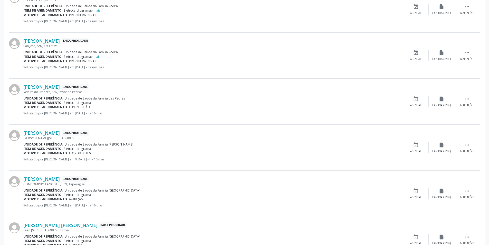
scroll to position [359, 0]
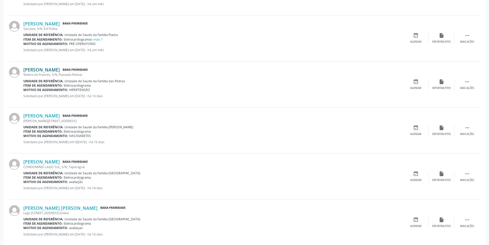
click at [44, 72] on link "[PERSON_NAME]" at bounding box center [41, 70] width 36 height 6
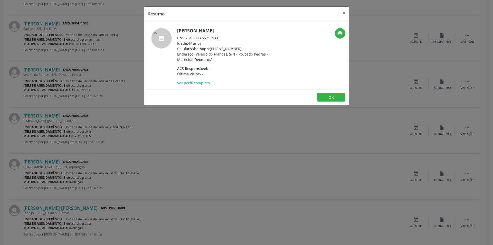
click at [186, 38] on div "CNS: 704 0033 5571 3160" at bounding box center [227, 37] width 100 height 5
drag, startPoint x: 186, startPoint y: 38, endPoint x: 216, endPoint y: 38, distance: 29.8
click at [216, 38] on div "CNS: 704 0033 5571 3160" at bounding box center [227, 37] width 100 height 5
click at [154, 125] on div "Resumo × [PERSON_NAME] CNS: 704 0033 5571 3160 Idade: 47 anos Celular/WhatsApp:…" at bounding box center [246, 122] width 493 height 245
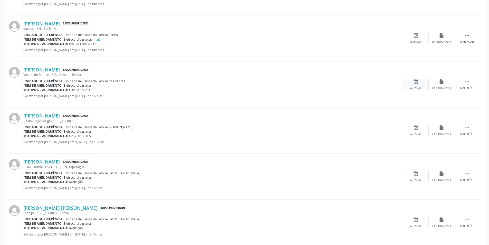
click at [420, 82] on div "event_available Agendar" at bounding box center [416, 84] width 26 height 11
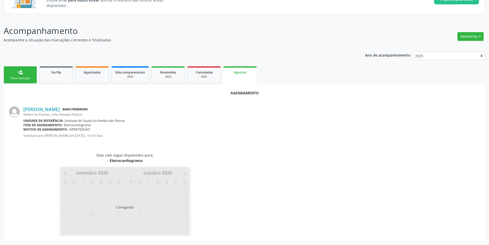
scroll to position [60, 0]
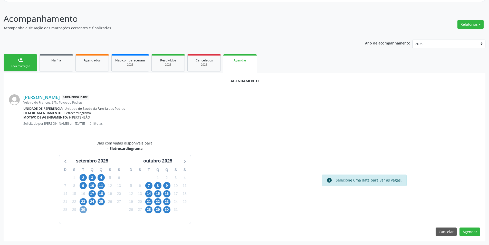
click at [82, 213] on span "30" at bounding box center [83, 209] width 7 height 7
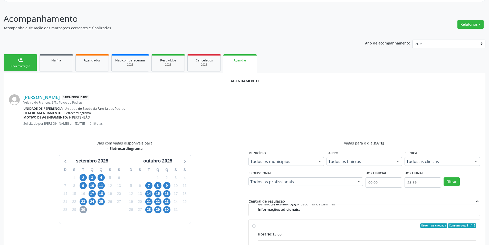
scroll to position [81, 0]
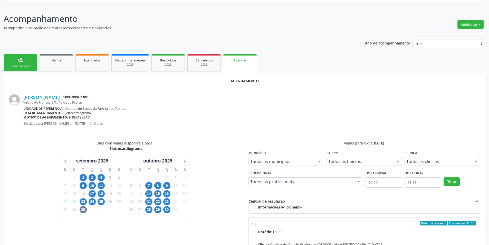
radio input "true"
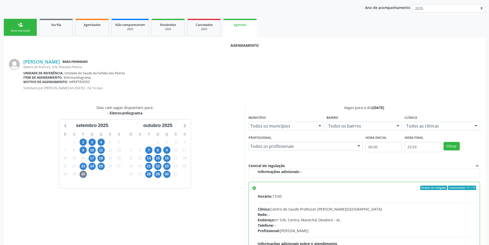
scroll to position [143, 0]
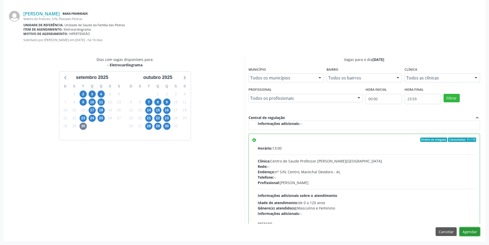
click at [469, 232] on button "Agendar" at bounding box center [469, 231] width 21 height 9
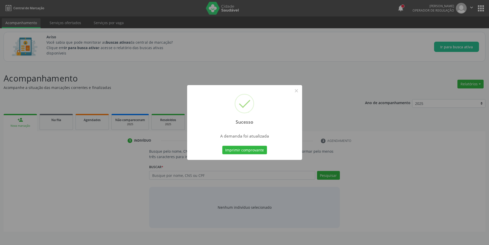
scroll to position [0, 0]
click at [294, 91] on button "×" at bounding box center [298, 90] width 9 height 9
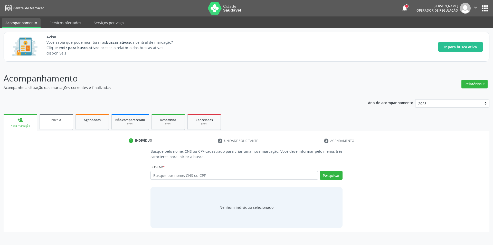
click at [69, 118] on div "Na fila" at bounding box center [56, 119] width 26 height 5
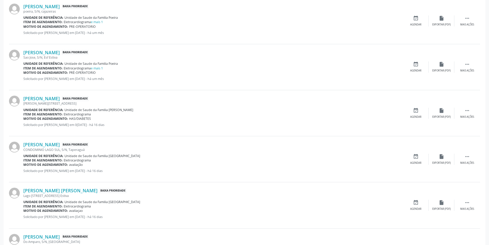
scroll to position [334, 0]
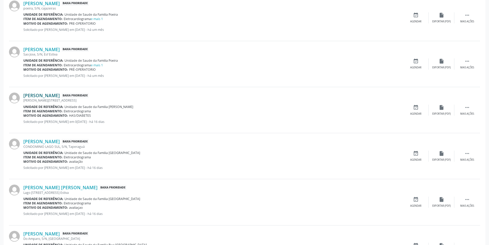
click at [49, 95] on link "[PERSON_NAME]" at bounding box center [41, 95] width 36 height 6
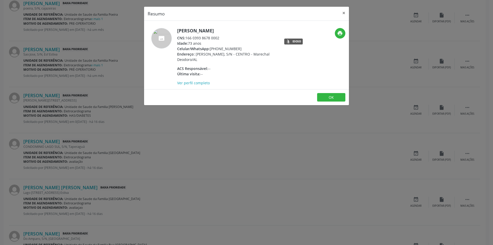
click at [187, 38] on div "CNS: 166 0393 8678 0002" at bounding box center [227, 37] width 100 height 5
drag, startPoint x: 187, startPoint y: 38, endPoint x: 214, endPoint y: 39, distance: 27.5
click at [214, 39] on div "CNS: 166 0393 8678 0002" at bounding box center [227, 37] width 100 height 5
click at [186, 146] on div "Resumo × [PERSON_NAME] CNS: 166 0393 8678 0002 Idade: 73 anos Celular/WhatsApp:…" at bounding box center [246, 122] width 493 height 245
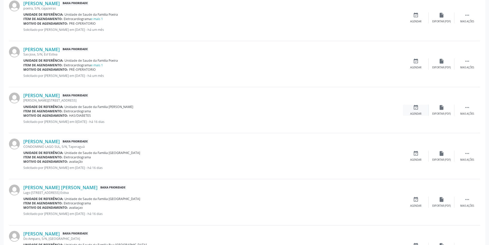
click at [416, 109] on icon "event_available" at bounding box center [416, 107] width 6 height 6
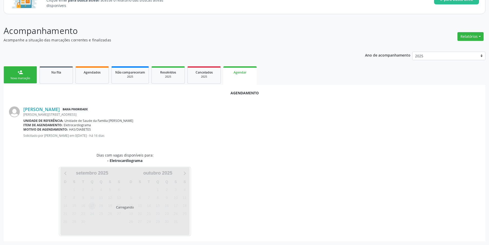
scroll to position [60, 0]
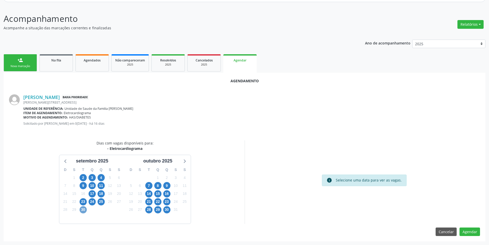
click at [84, 211] on span "30" at bounding box center [83, 209] width 7 height 7
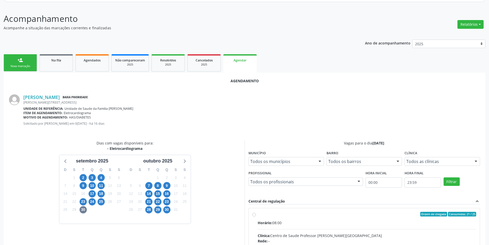
click at [253, 216] on input "Ordem de chegada Consumidos: 21 / 25 Horário: 08:00 Clínica: Centro de Saude Pr…" at bounding box center [254, 213] width 4 height 5
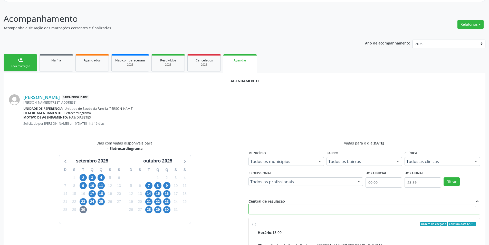
scroll to position [116, 0]
click at [254, 223] on input "Ordem de chegada Consumidos: 12 / 15 Horário: 13:00 Clínica: Centro de Saude Pr…" at bounding box center [254, 223] width 4 height 5
radio input "false"
radio input "true"
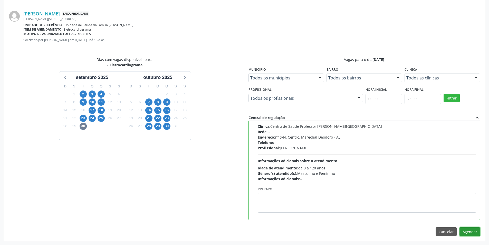
click at [466, 234] on button "Agendar" at bounding box center [469, 231] width 21 height 9
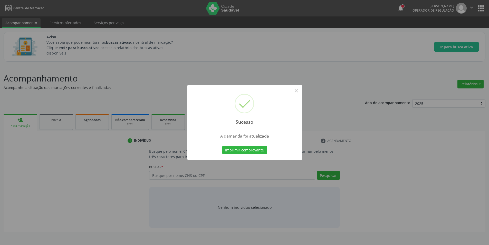
scroll to position [0, 0]
click at [299, 91] on button "×" at bounding box center [298, 90] width 9 height 9
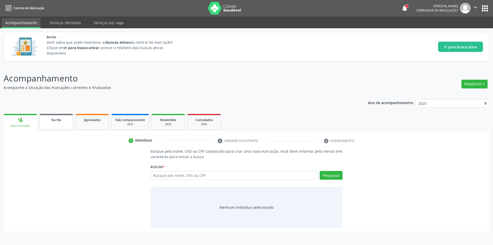
click at [50, 120] on div "Na fila" at bounding box center [56, 119] width 26 height 5
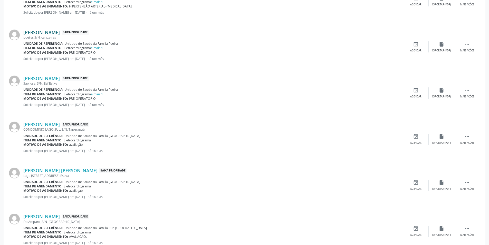
scroll to position [308, 0]
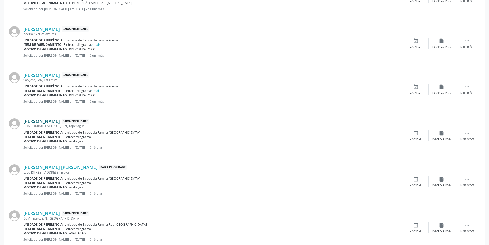
click at [52, 120] on link "[PERSON_NAME]" at bounding box center [41, 121] width 36 height 6
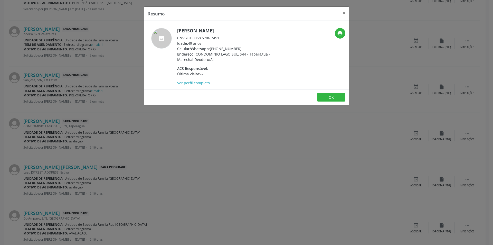
click at [186, 38] on div "CNS: 701 0058 5706 7491" at bounding box center [227, 37] width 100 height 5
drag, startPoint x: 186, startPoint y: 38, endPoint x: 220, endPoint y: 38, distance: 34.1
click at [220, 38] on div "CNS: 701 0058 5706 7491" at bounding box center [227, 37] width 100 height 5
click at [174, 135] on div "Resumo × [PERSON_NAME] CNS: 701 0058 5706 7491 Idade: 49 anos Celular/WhatsApp:…" at bounding box center [246, 122] width 493 height 245
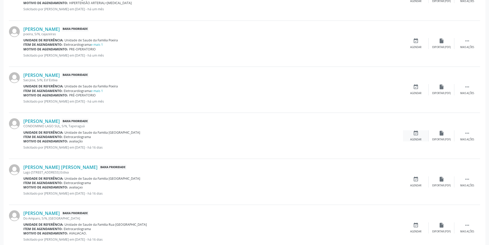
click at [412, 138] on div "Agendar" at bounding box center [415, 140] width 11 height 4
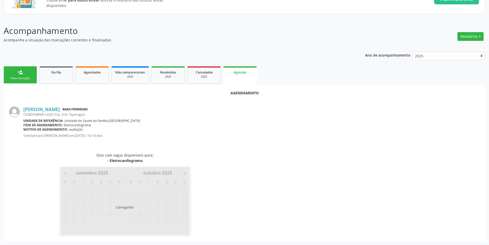
scroll to position [60, 0]
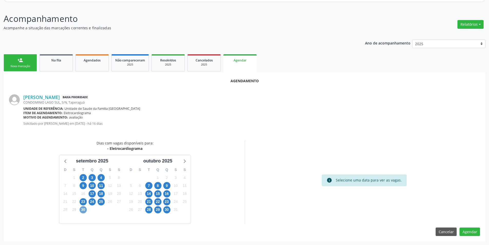
click at [83, 211] on span "30" at bounding box center [83, 209] width 7 height 7
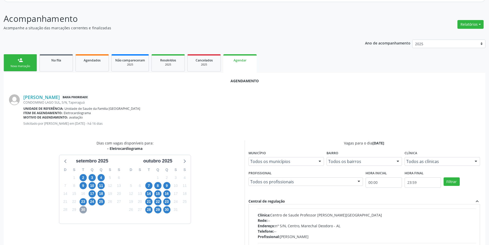
scroll to position [81, 0]
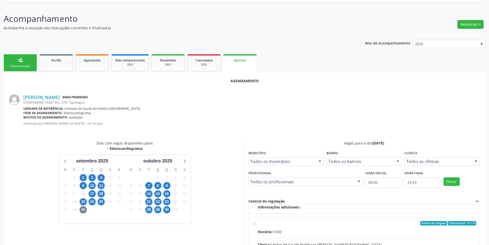
radio input "true"
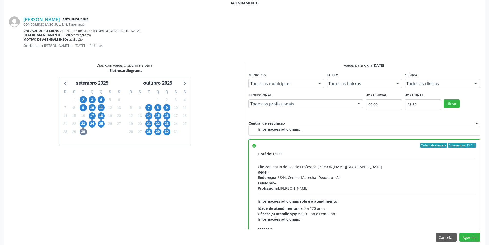
scroll to position [143, 0]
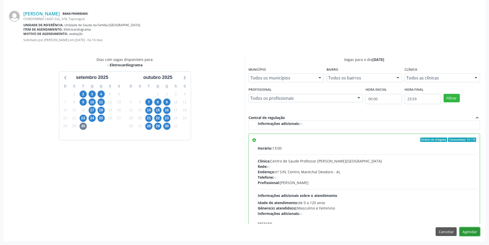
click at [473, 229] on button "Agendar" at bounding box center [469, 231] width 21 height 9
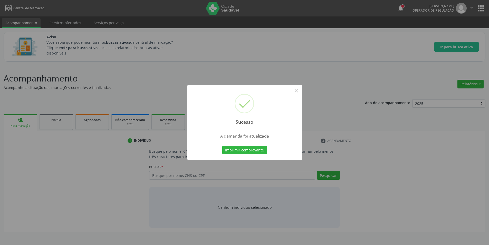
scroll to position [0, 0]
click at [297, 89] on button "×" at bounding box center [298, 90] width 9 height 9
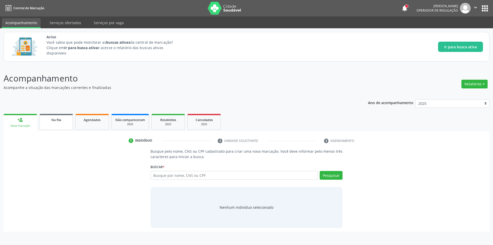
click at [62, 123] on link "Na fila" at bounding box center [56, 122] width 33 height 16
